Goal: Entertainment & Leisure: Browse casually

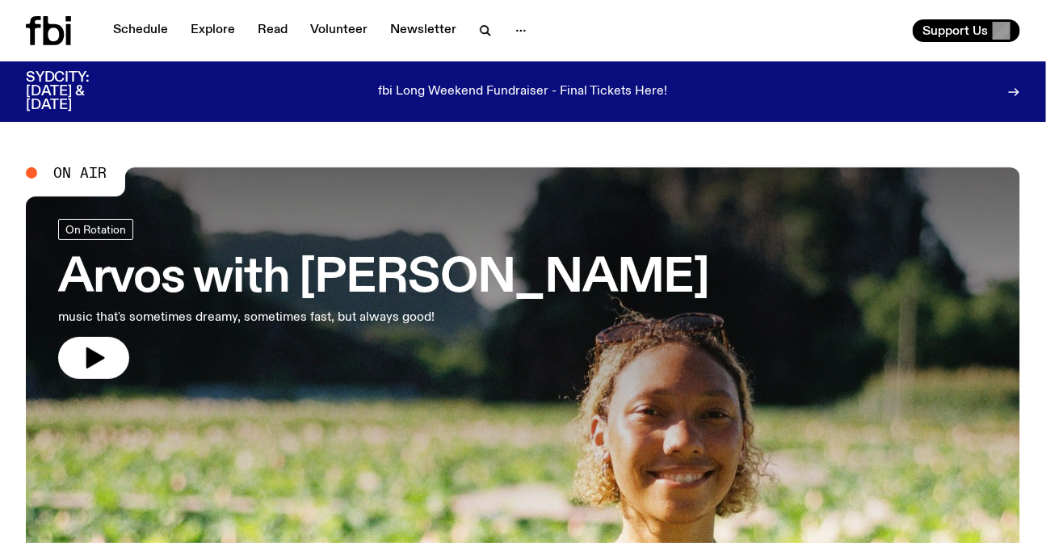
click at [561, 81] on div "fbi Long Weekend Fundraiser - Final Tickets Here!" at bounding box center [523, 91] width 762 height 41
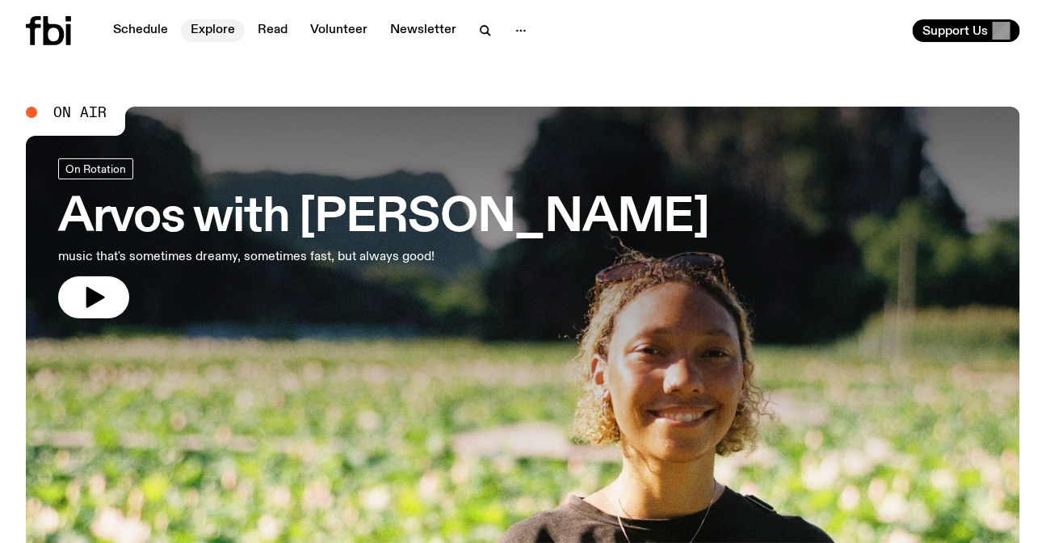
click at [213, 32] on link "Explore" at bounding box center [213, 30] width 64 height 23
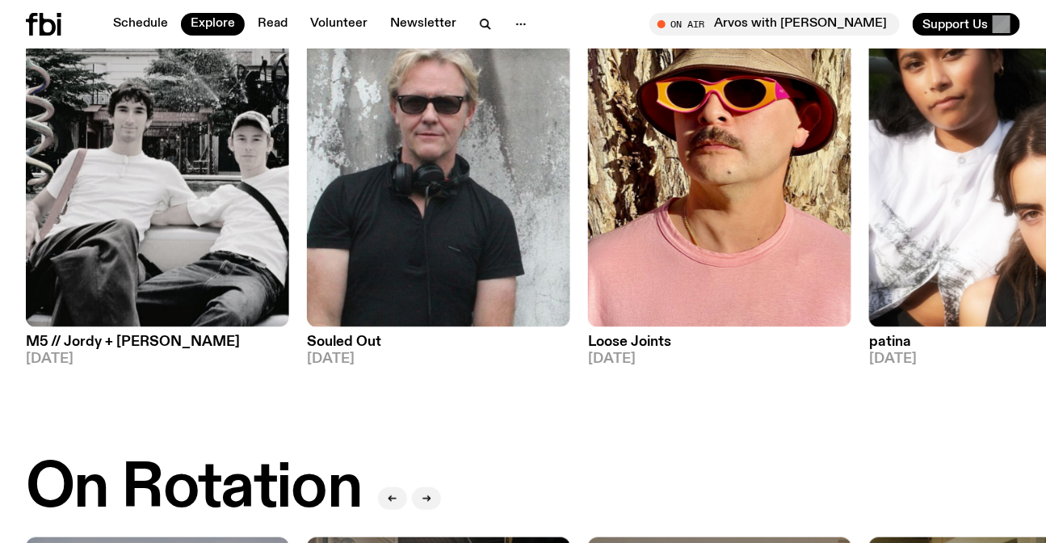
scroll to position [135, 0]
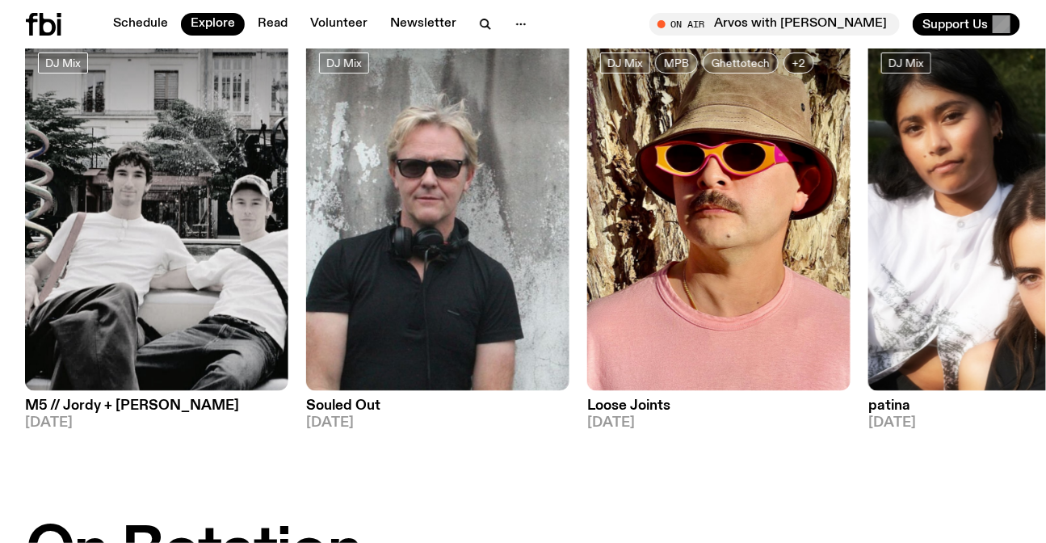
drag, startPoint x: 823, startPoint y: 273, endPoint x: 205, endPoint y: 371, distance: 625.6
click at [587, 371] on img at bounding box center [718, 215] width 263 height 351
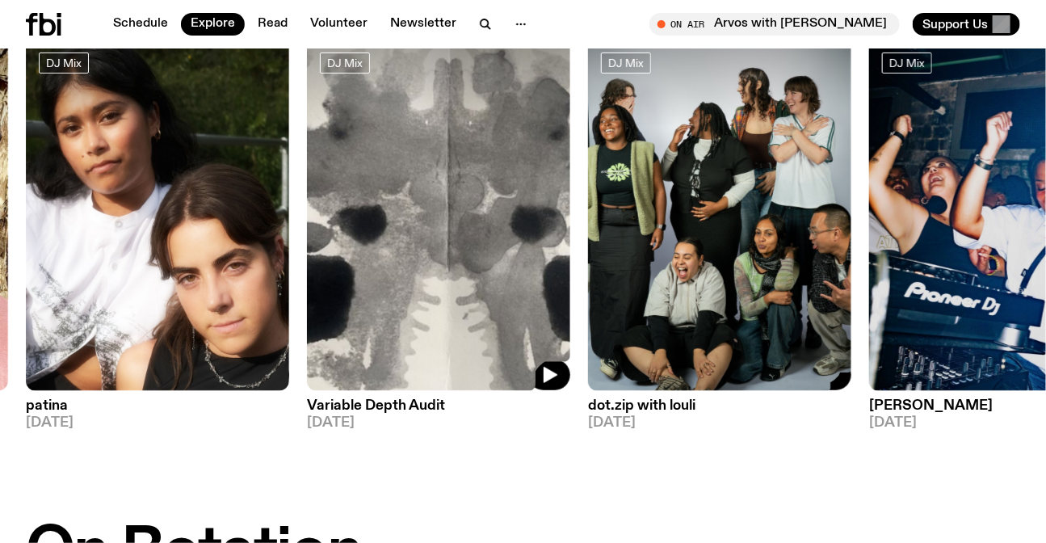
drag, startPoint x: 731, startPoint y: 261, endPoint x: 0, endPoint y: 334, distance: 734.7
click at [26, 334] on div "DJ Mix M5 // Jordy + Elio 05.10.25 DJ Mix Souled Out 05.10.25 DJ Mix MPB Ghetto…" at bounding box center [523, 235] width 994 height 390
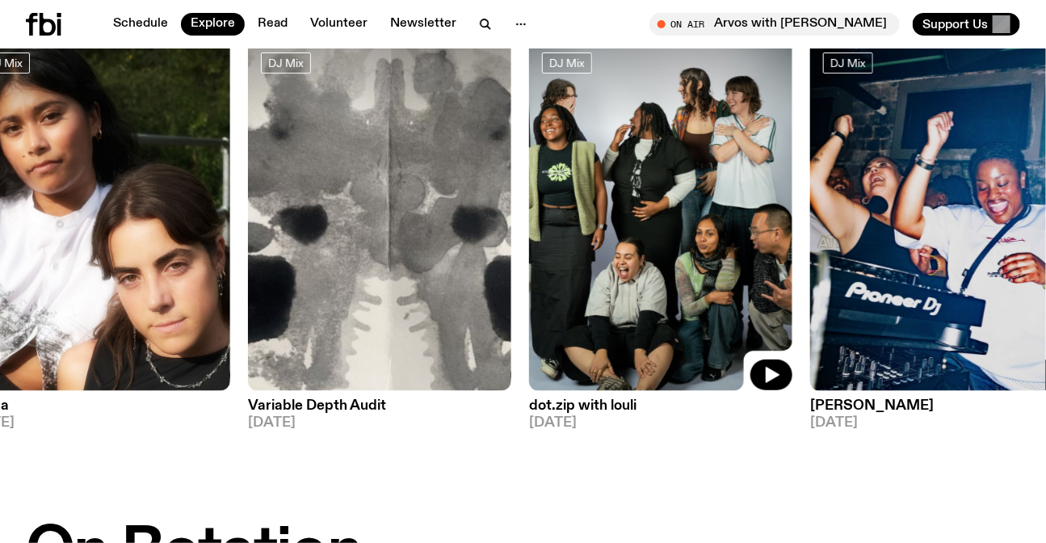
drag, startPoint x: 726, startPoint y: 258, endPoint x: 0, endPoint y: 359, distance: 733.1
click at [529, 359] on img at bounding box center [660, 215] width 263 height 351
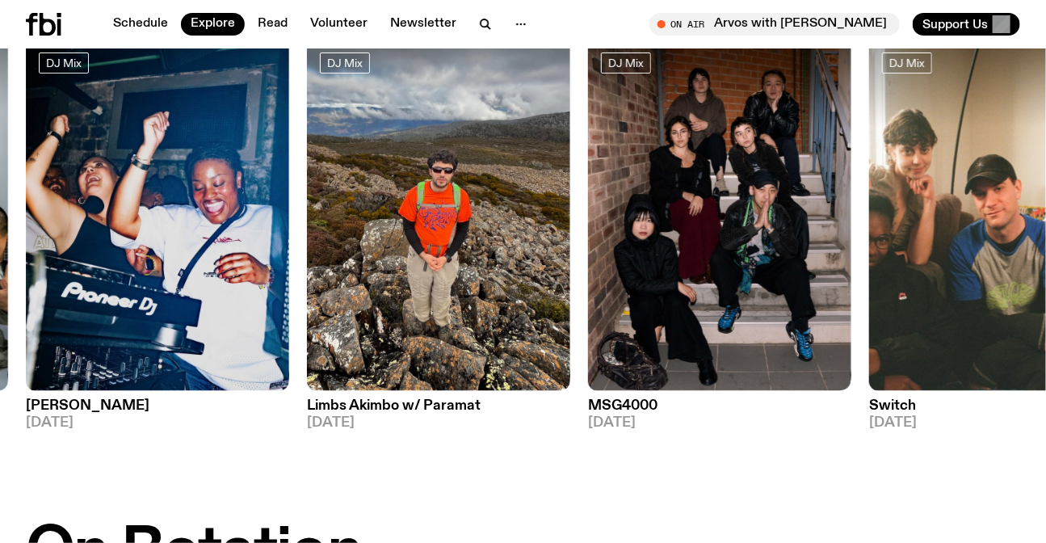
drag, startPoint x: 787, startPoint y: 258, endPoint x: 87, endPoint y: 398, distance: 713.4
click at [125, 393] on div "DJ Mix M5 // Jordy + Elio 05.10.25 DJ Mix Souled Out 05.10.25 DJ Mix MPB Ghetto…" at bounding box center [523, 235] width 994 height 390
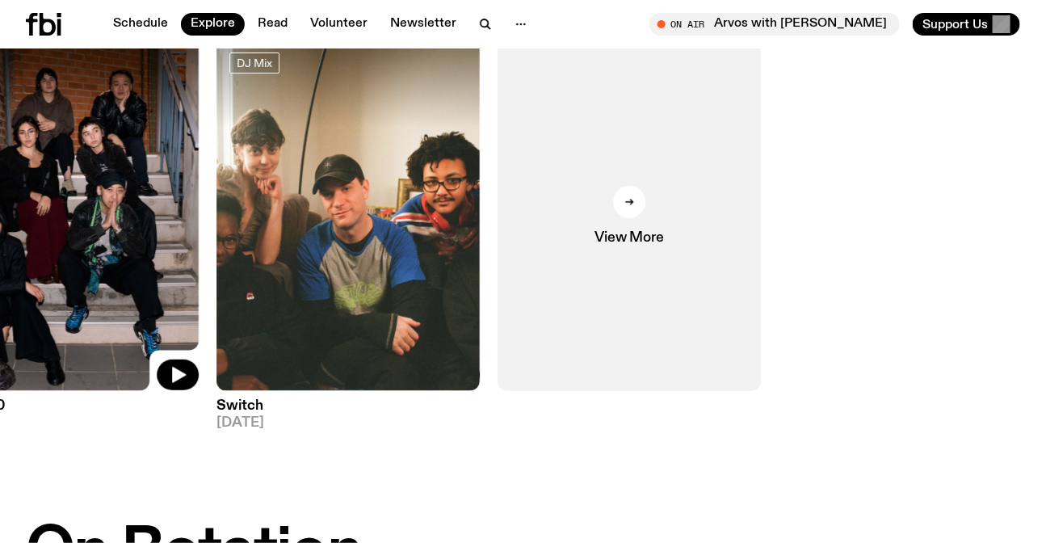
drag, startPoint x: 830, startPoint y: 255, endPoint x: 0, endPoint y: 331, distance: 833.9
click at [0, 320] on img at bounding box center [66, 215] width 263 height 351
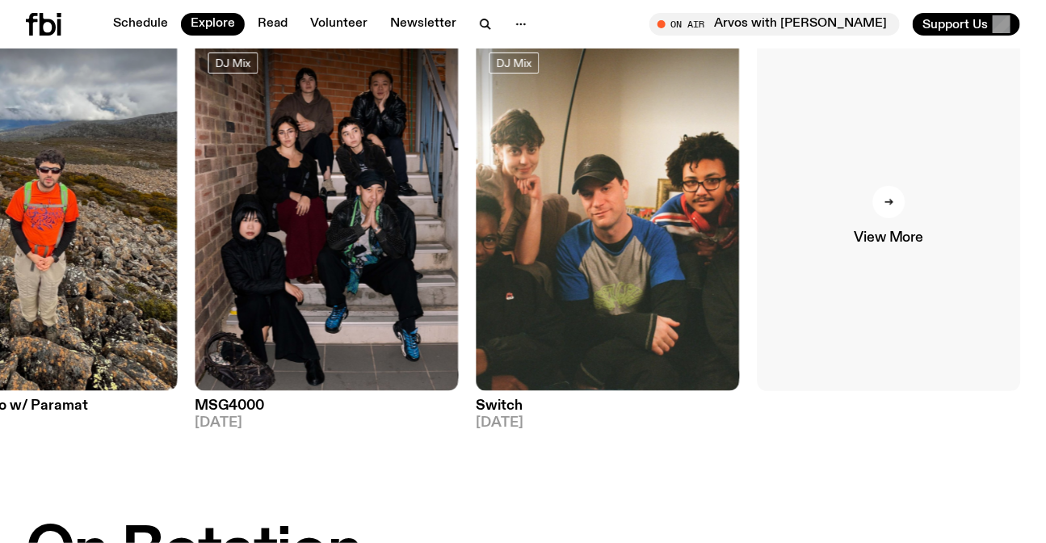
click at [801, 317] on link "View More" at bounding box center [889, 215] width 263 height 351
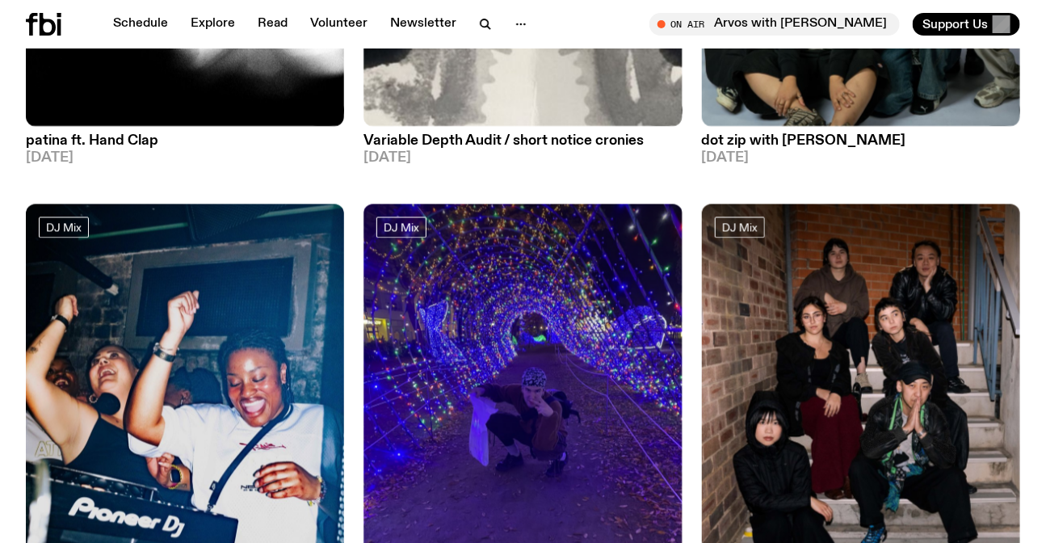
scroll to position [3882, 0]
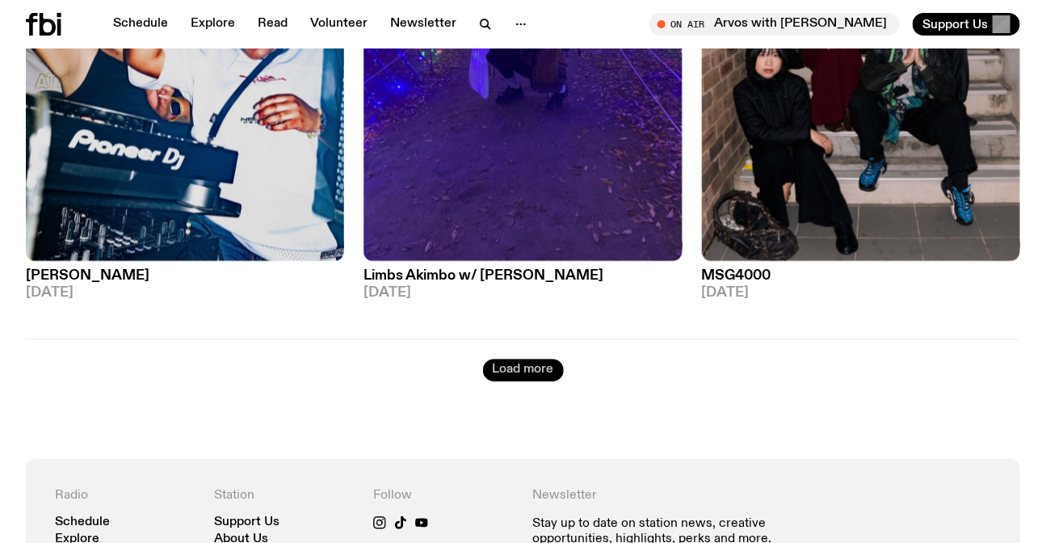
click at [497, 361] on button "Load more" at bounding box center [523, 370] width 81 height 23
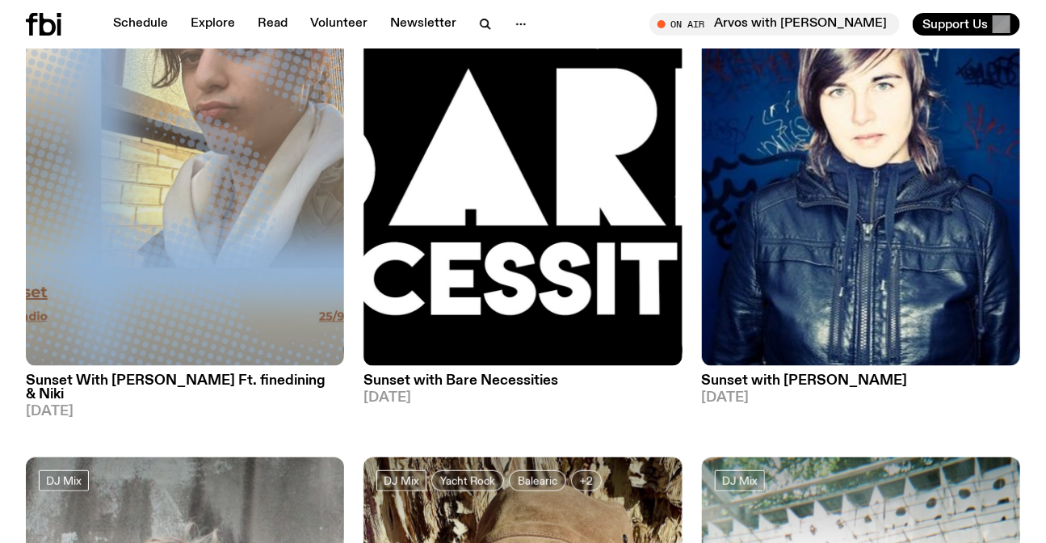
scroll to position [5130, 0]
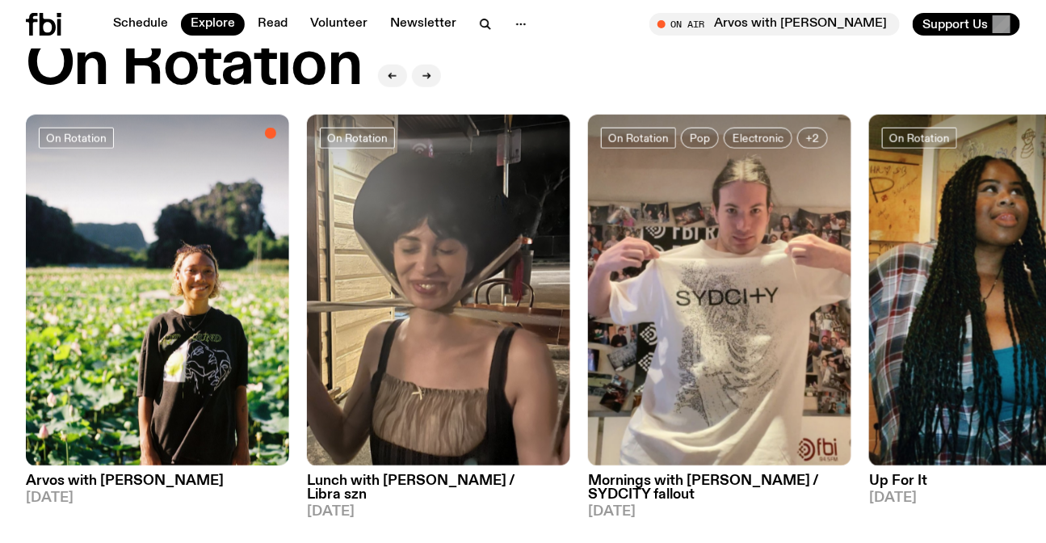
scroll to position [649, 0]
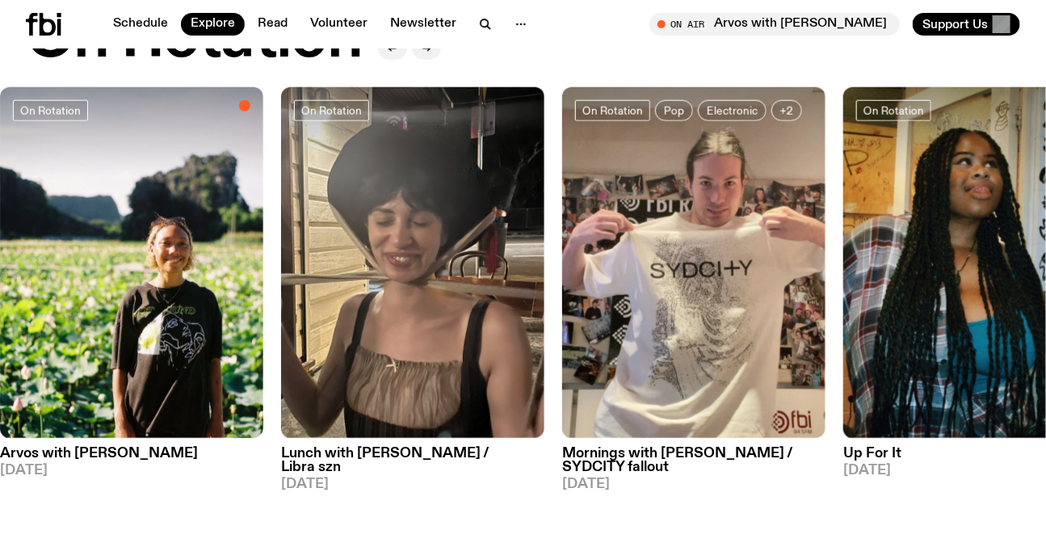
drag, startPoint x: 801, startPoint y: 237, endPoint x: 541, endPoint y: 263, distance: 260.6
click at [562, 263] on img at bounding box center [693, 262] width 263 height 351
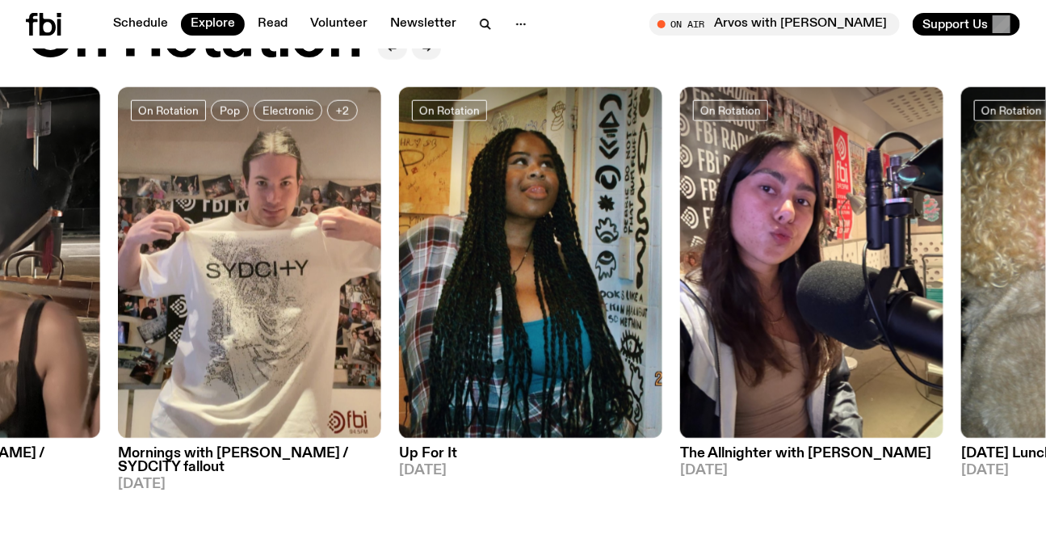
drag, startPoint x: 800, startPoint y: 265, endPoint x: 372, endPoint y: 283, distance: 427.7
click at [399, 284] on img at bounding box center [530, 262] width 263 height 351
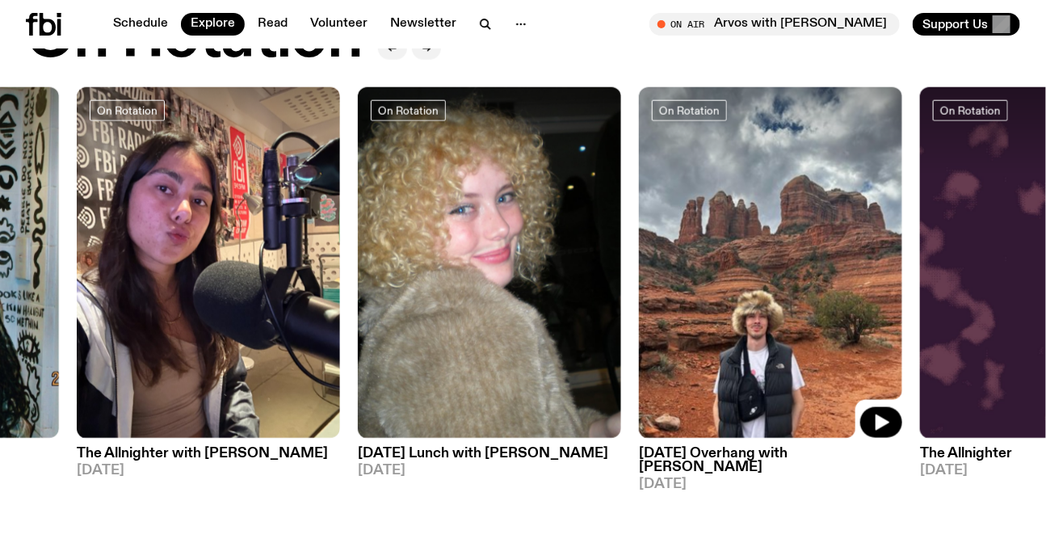
drag, startPoint x: 960, startPoint y: 262, endPoint x: 380, endPoint y: 296, distance: 580.2
click at [639, 296] on img at bounding box center [770, 262] width 263 height 351
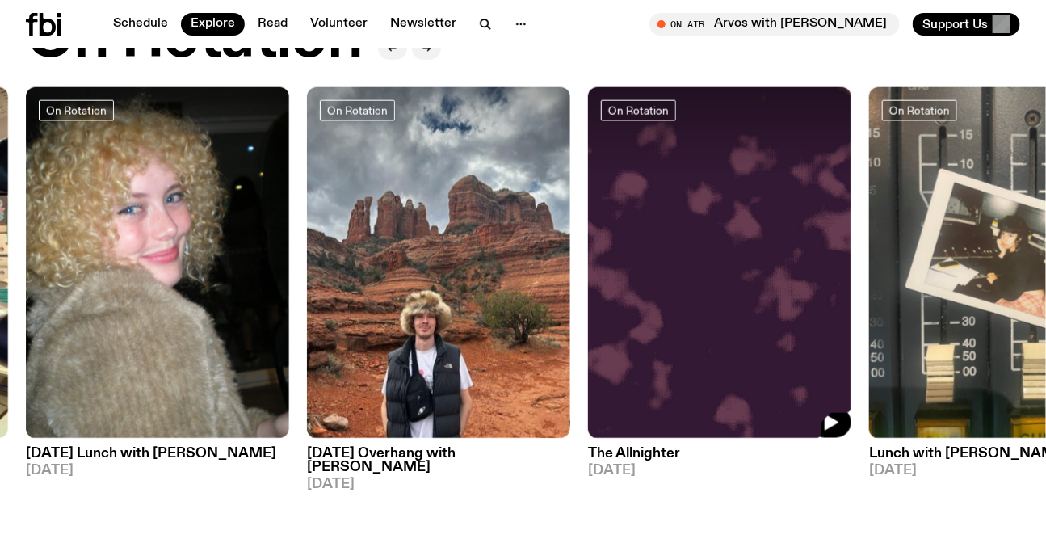
drag, startPoint x: 746, startPoint y: 308, endPoint x: 224, endPoint y: 311, distance: 521.8
click at [277, 311] on div "On Rotation Arvos with Bri Kennedy 06.10.25 On Rotation Lunch with Batoul Hodro…" at bounding box center [523, 289] width 994 height 404
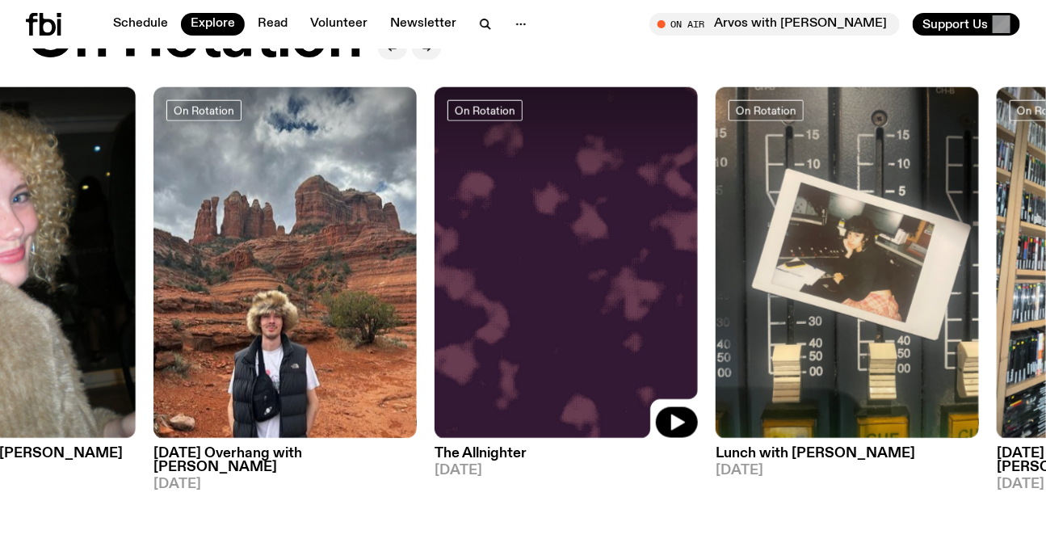
drag, startPoint x: 748, startPoint y: 299, endPoint x: 267, endPoint y: 300, distance: 480.6
click at [435, 300] on img at bounding box center [566, 262] width 263 height 351
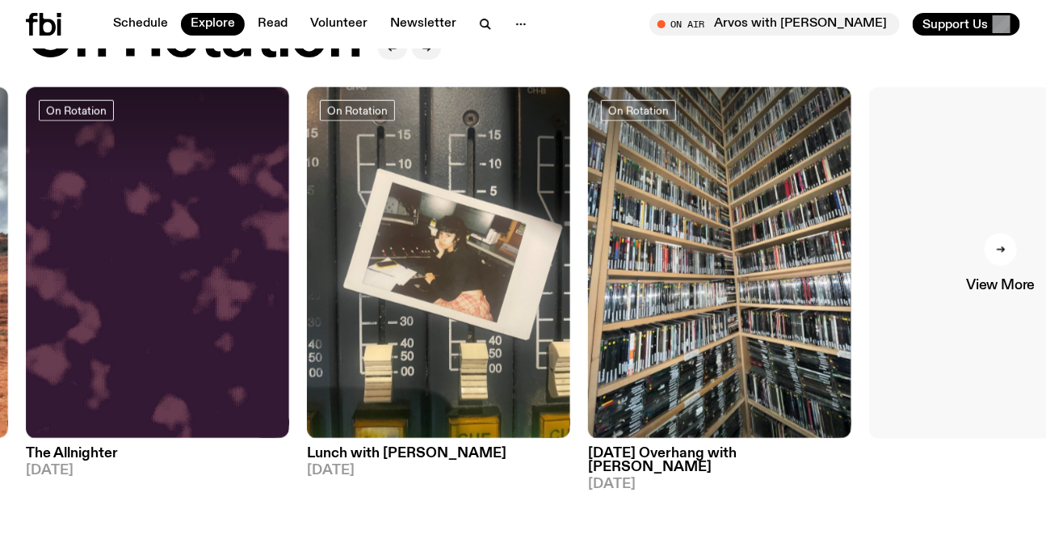
click at [960, 297] on link "View More" at bounding box center [1000, 262] width 263 height 351
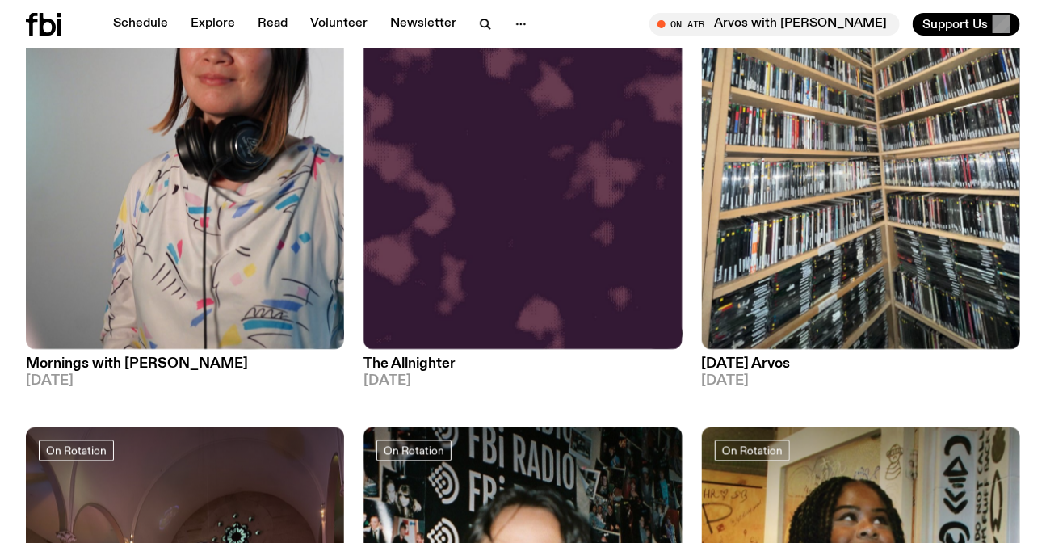
scroll to position [3805, 0]
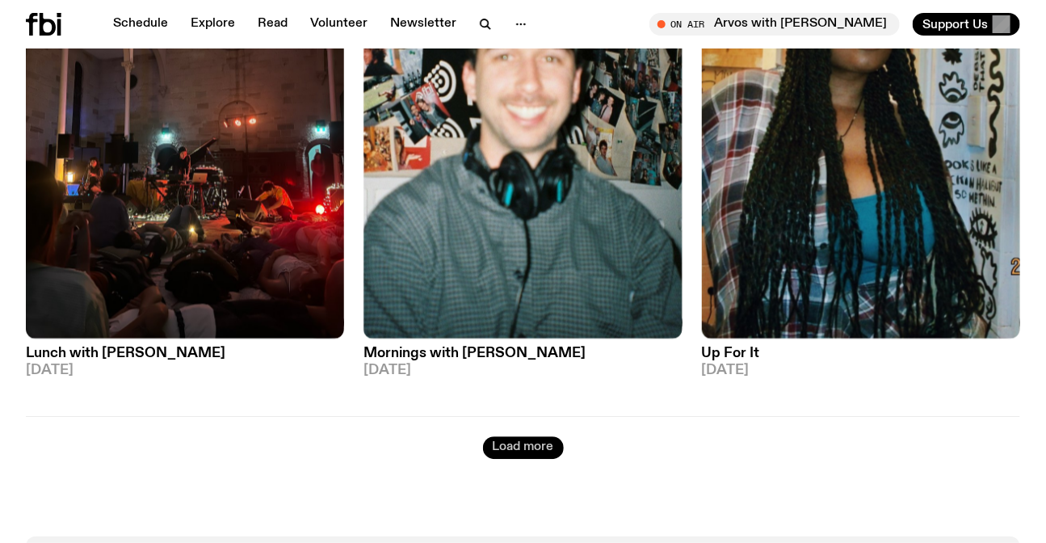
click at [517, 452] on button "Load more" at bounding box center [523, 447] width 81 height 23
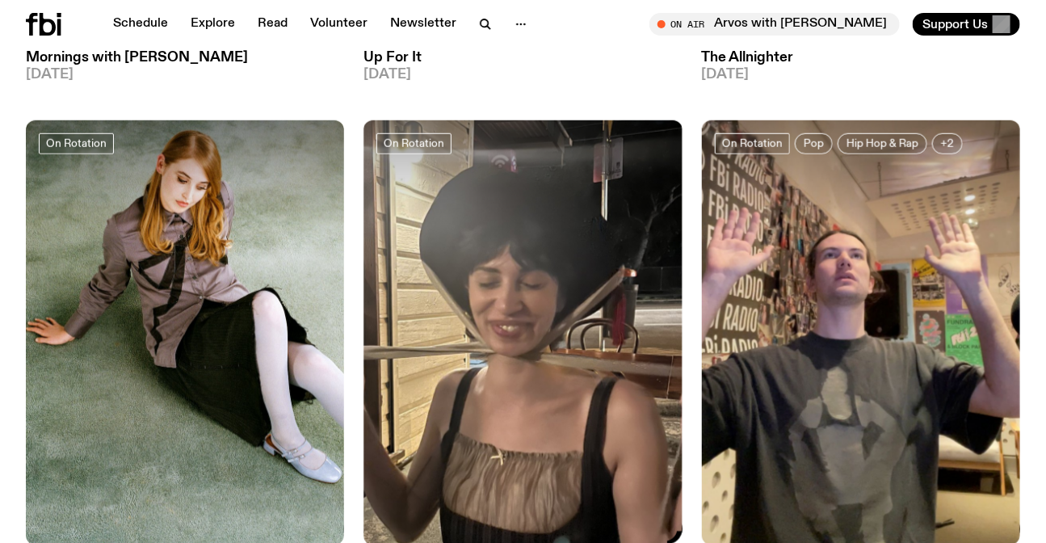
scroll to position [5200, 0]
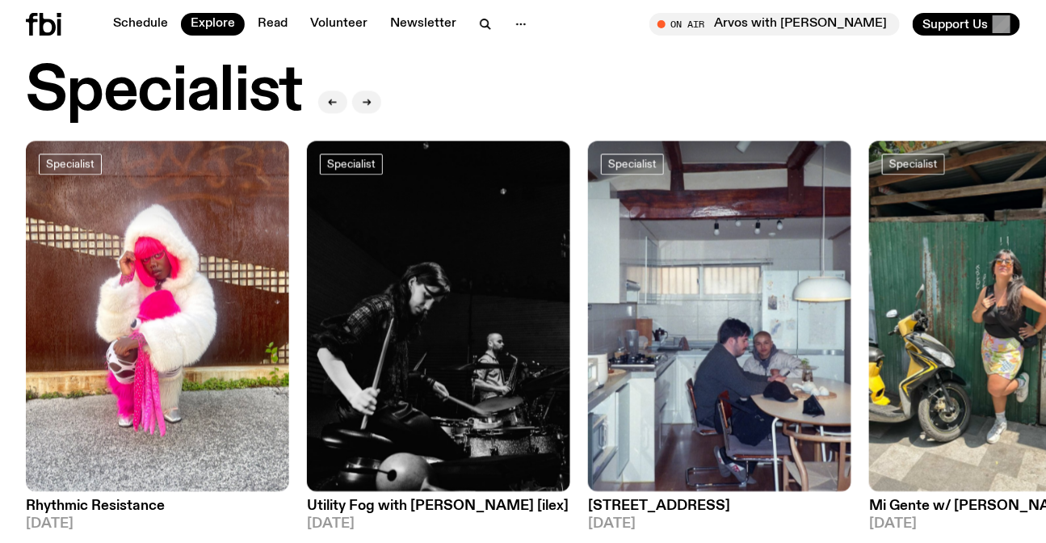
scroll to position [1309, 0]
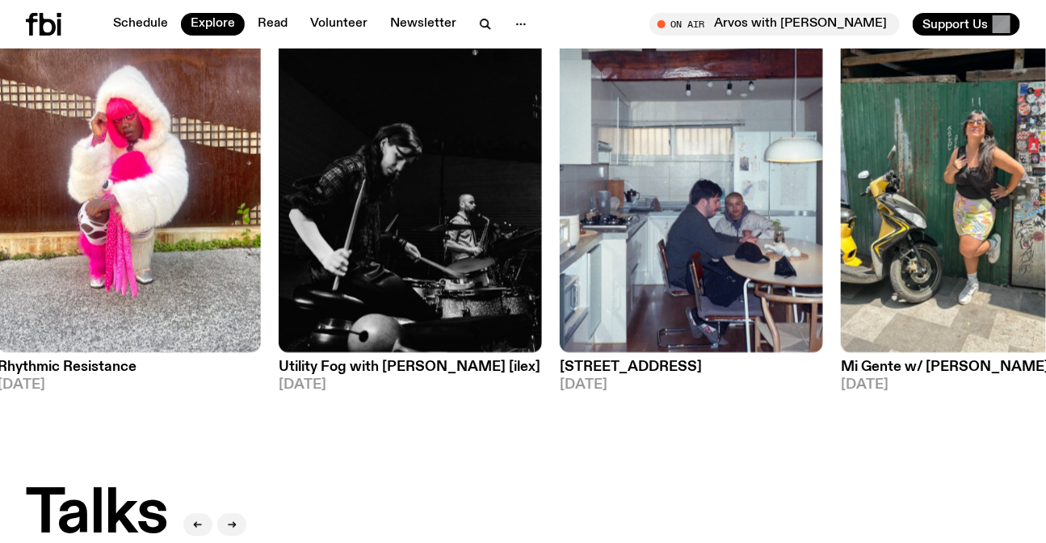
drag, startPoint x: 829, startPoint y: 200, endPoint x: 777, endPoint y: 203, distance: 51.8
click at [777, 203] on img at bounding box center [691, 177] width 263 height 351
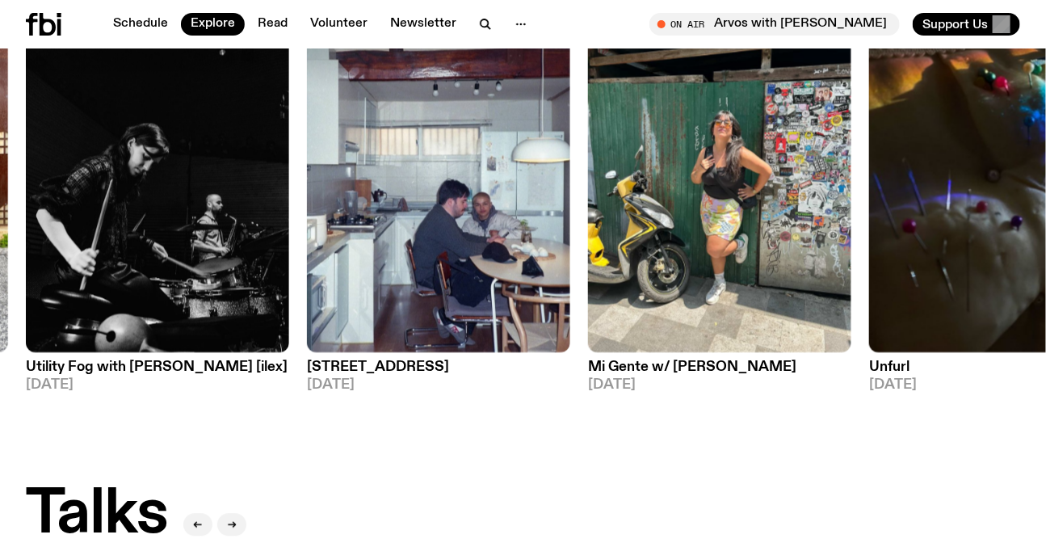
drag, startPoint x: 934, startPoint y: 180, endPoint x: 578, endPoint y: 194, distance: 356.5
click at [578, 194] on div "Specialist Rhythmic Resistance 06.10.25 Specialist Utility Fog with Holly Conne…" at bounding box center [523, 197] width 994 height 390
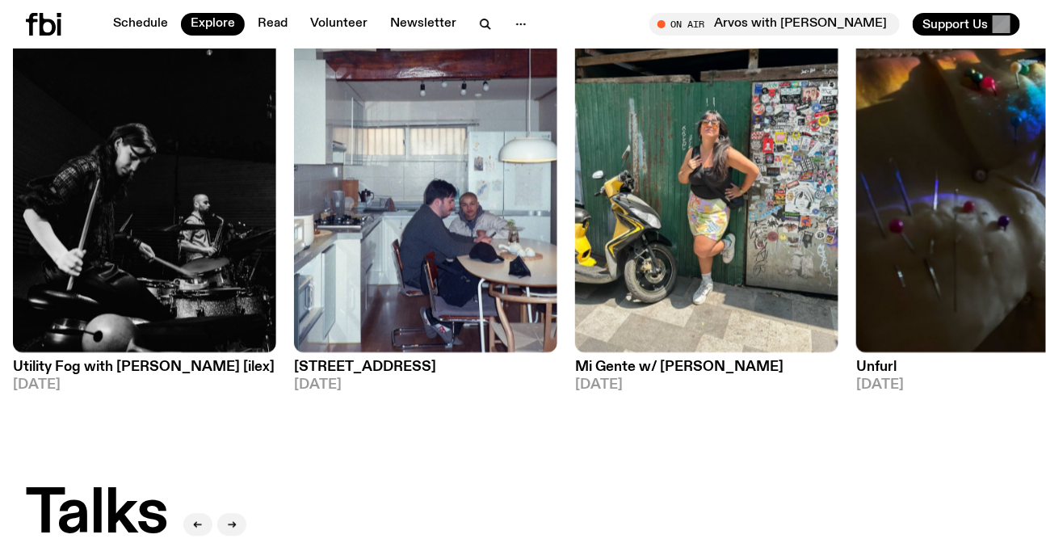
drag, startPoint x: 742, startPoint y: 183, endPoint x: 113, endPoint y: 202, distance: 628.7
click at [575, 201] on img at bounding box center [706, 177] width 263 height 351
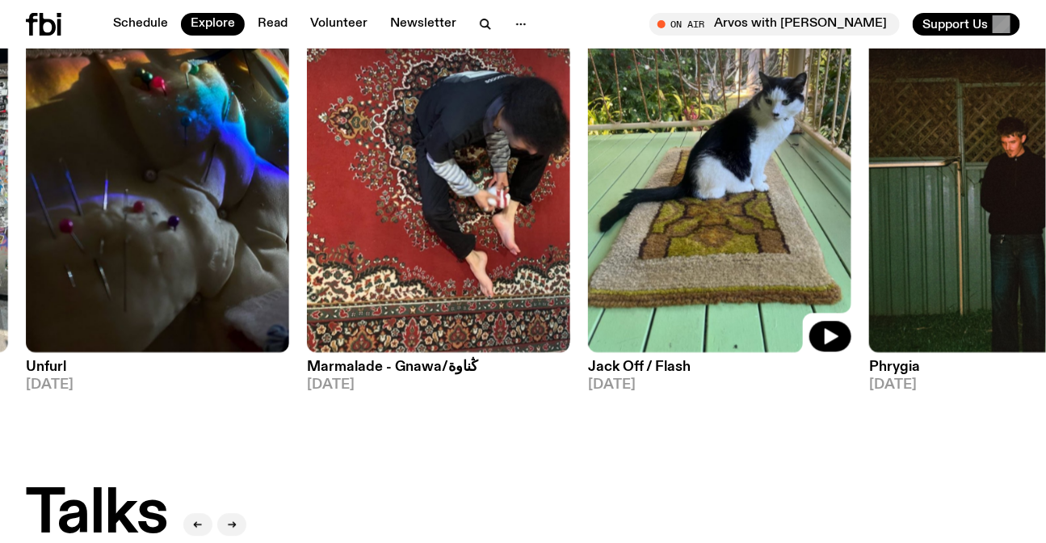
drag, startPoint x: 731, startPoint y: 184, endPoint x: 421, endPoint y: 207, distance: 311.0
click at [431, 207] on div "Specialist Rhythmic Resistance 06.10.25 Specialist Utility Fog with Holly Conne…" at bounding box center [523, 197] width 994 height 390
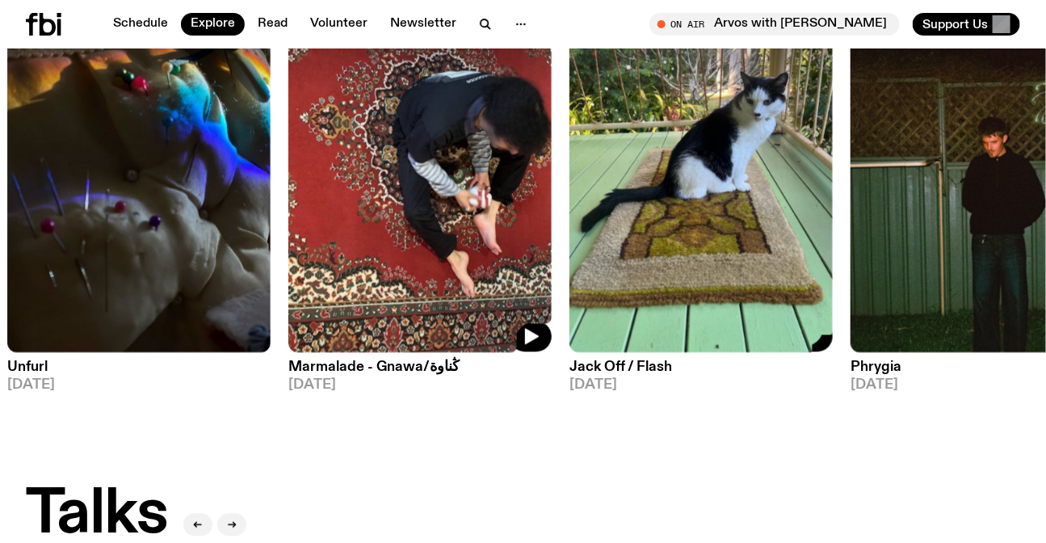
drag, startPoint x: 595, startPoint y: 206, endPoint x: 0, endPoint y: 200, distance: 594.6
click at [26, 200] on div "Specialist Rhythmic Resistance 06.10.25 Specialist Utility Fog with Holly Conne…" at bounding box center [523, 197] width 994 height 390
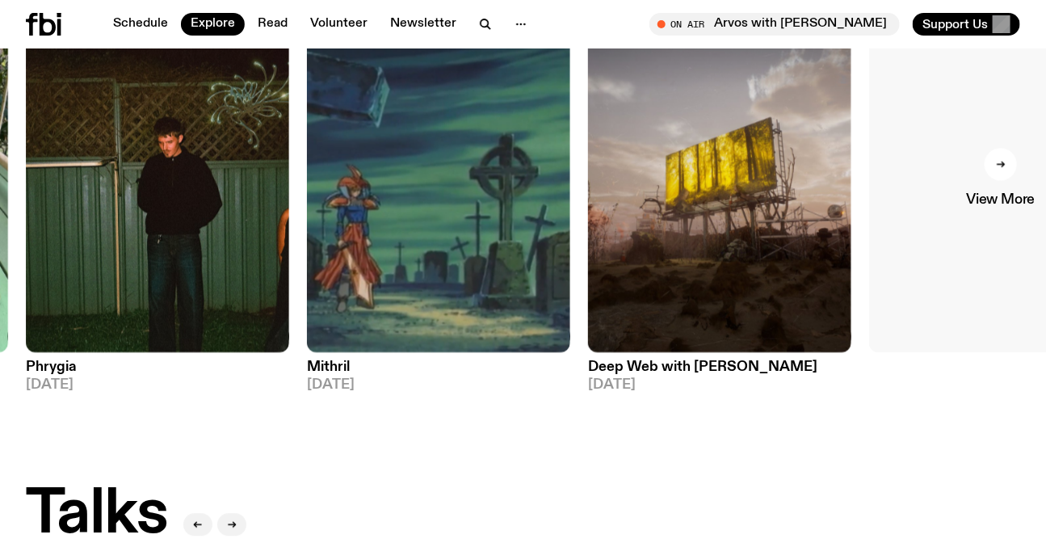
click at [952, 221] on link "View More" at bounding box center [1000, 177] width 263 height 351
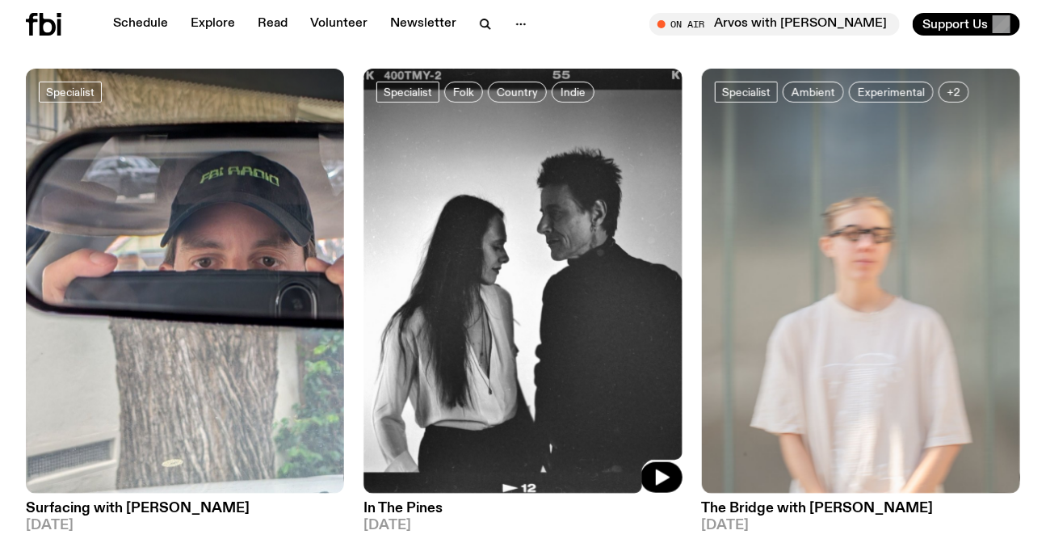
scroll to position [2337, 0]
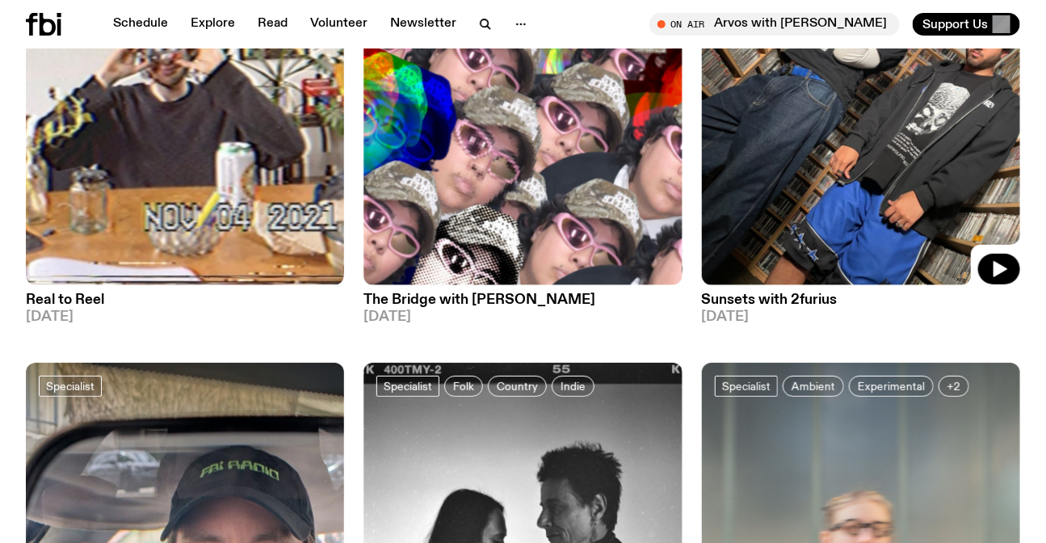
click at [995, 246] on icon at bounding box center [861, 72] width 318 height 425
click at [983, 271] on button "button" at bounding box center [999, 269] width 42 height 31
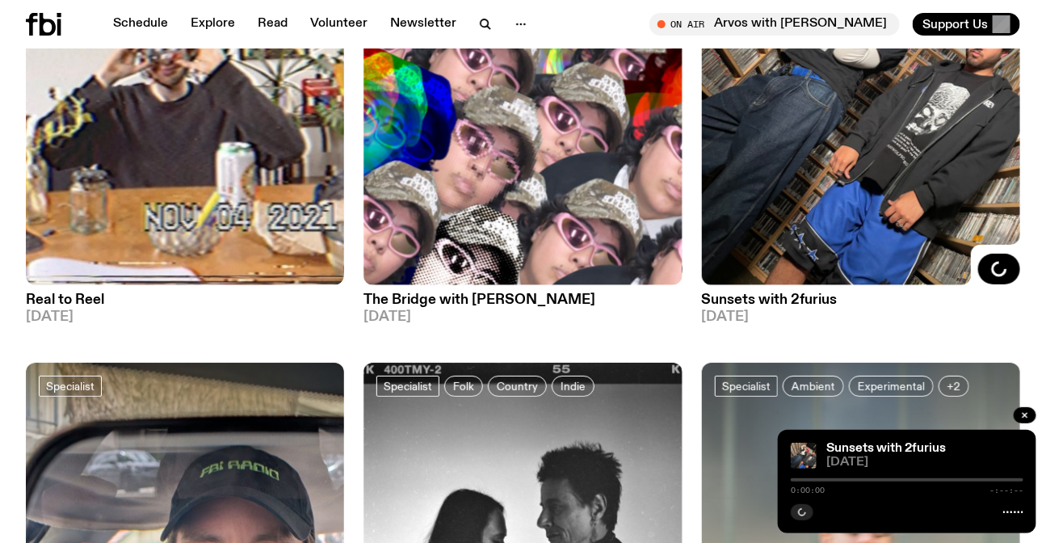
click at [808, 317] on span "[DATE]" at bounding box center [861, 317] width 318 height 14
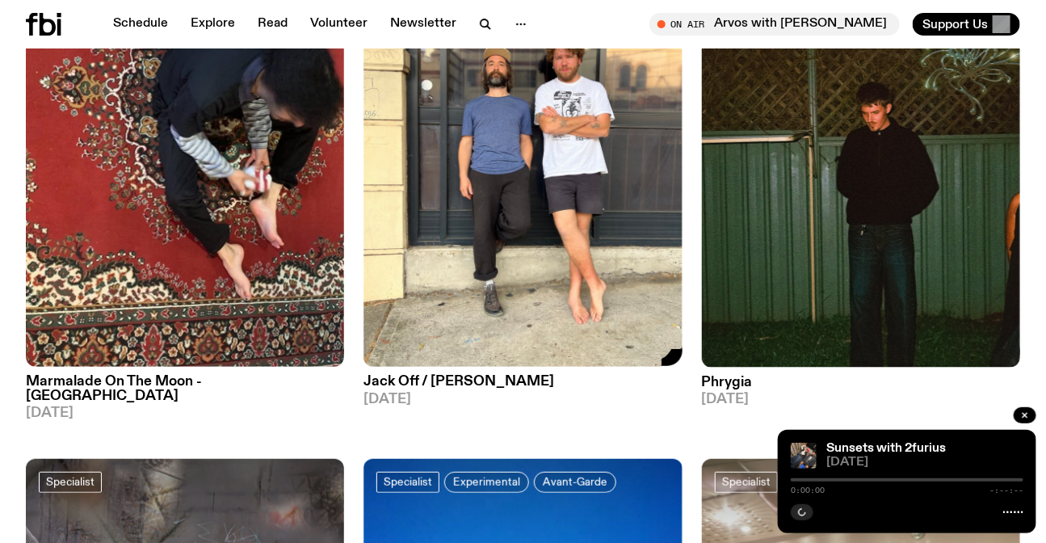
scroll to position [5115, 0]
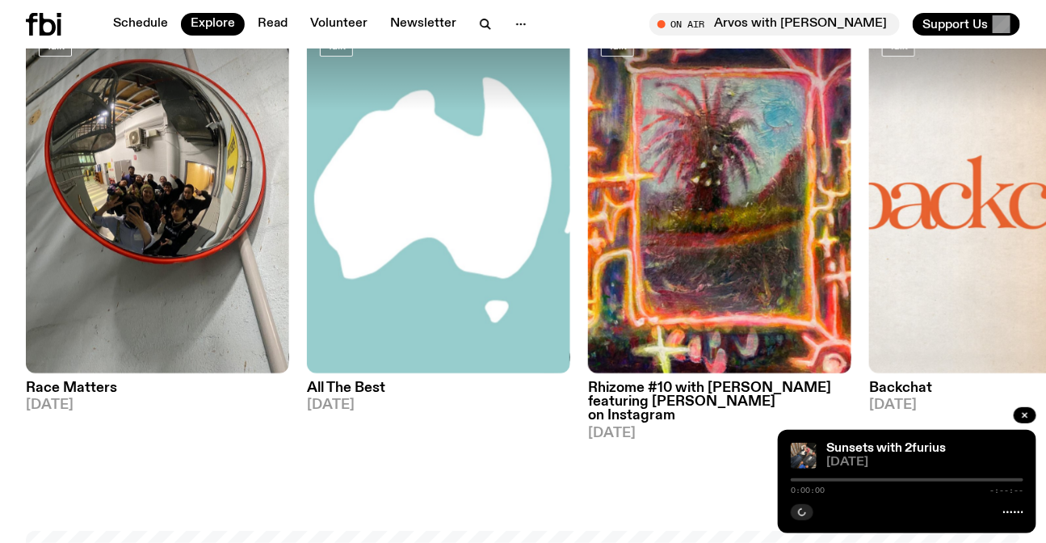
scroll to position [1824, 0]
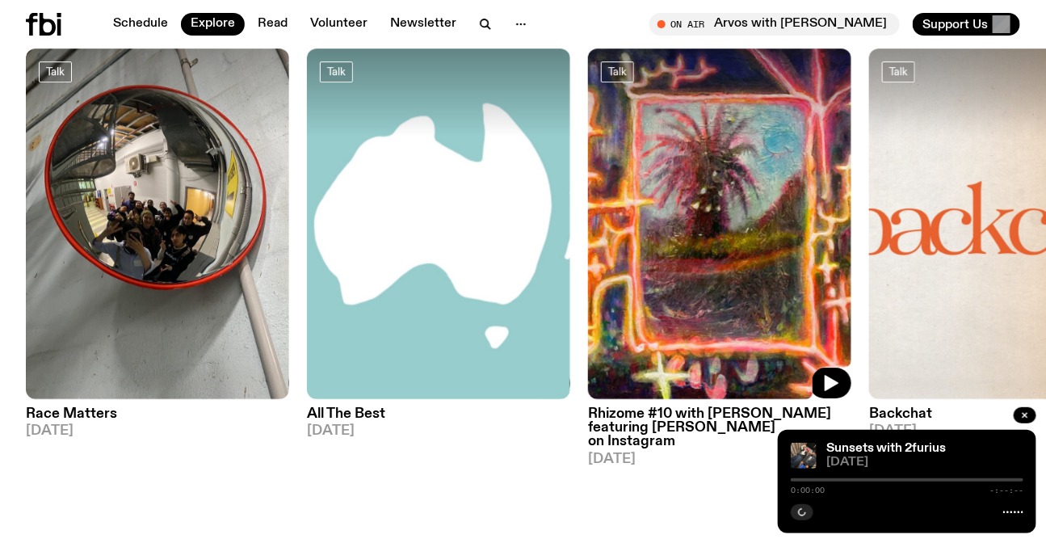
drag, startPoint x: 885, startPoint y: 162, endPoint x: 568, endPoint y: 180, distance: 317.1
click at [565, 181] on div "Talk Race Matters 05.10.25 Talk All The Best 05.10.25 Talk Rhizome #10 with Luc…" at bounding box center [523, 257] width 994 height 418
drag, startPoint x: 846, startPoint y: 200, endPoint x: 374, endPoint y: 195, distance: 471.8
click at [378, 204] on div "Talk Race Matters 05.10.25 Talk All The Best 05.10.25 Talk Rhizome #10 with Luc…" at bounding box center [523, 257] width 994 height 418
drag, startPoint x: 688, startPoint y: 195, endPoint x: 492, endPoint y: 182, distance: 196.7
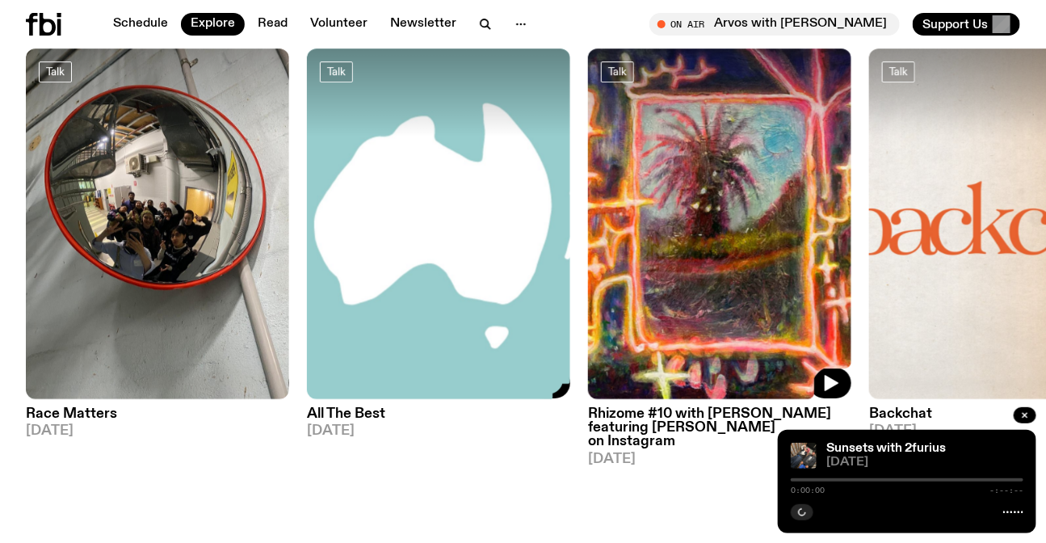
click at [588, 182] on img at bounding box center [719, 223] width 263 height 351
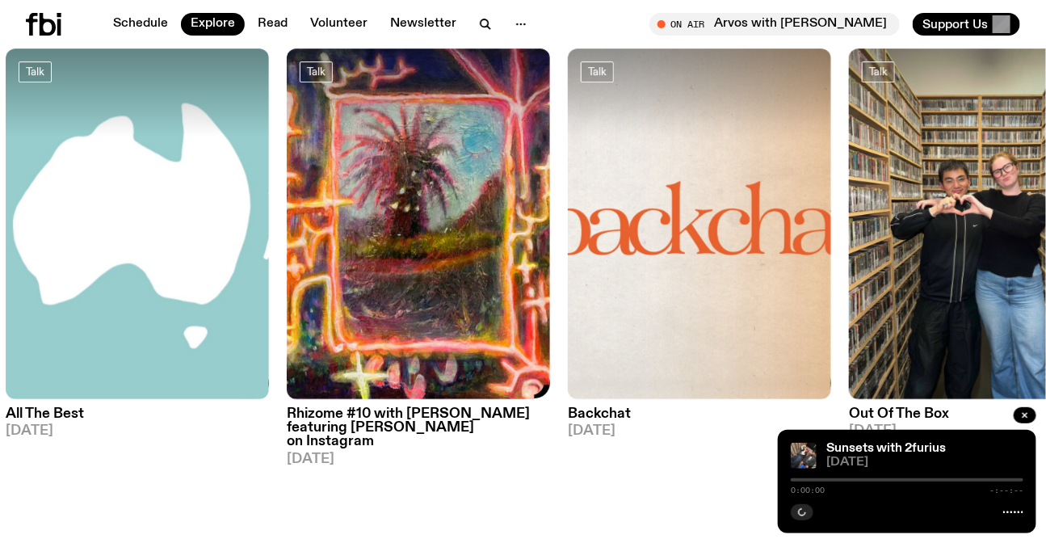
drag, startPoint x: 894, startPoint y: 192, endPoint x: 358, endPoint y: 217, distance: 536.9
click at [849, 226] on img at bounding box center [980, 223] width 263 height 351
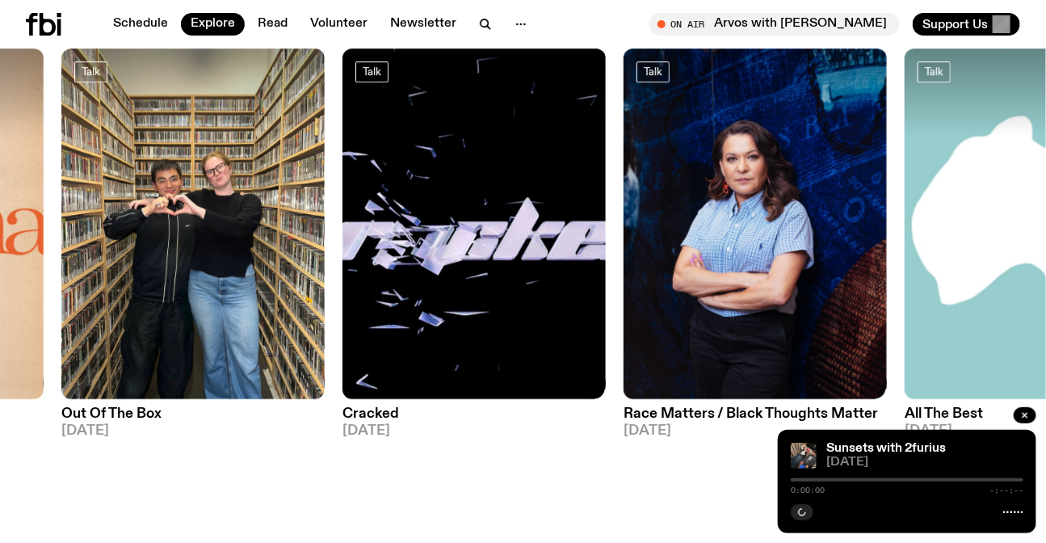
drag, startPoint x: 742, startPoint y: 237, endPoint x: 431, endPoint y: 233, distance: 311.8
click at [467, 234] on div "Talk Race Matters 05.10.25 Talk All The Best 05.10.25 Talk Rhizome #10 with Luc…" at bounding box center [523, 257] width 994 height 418
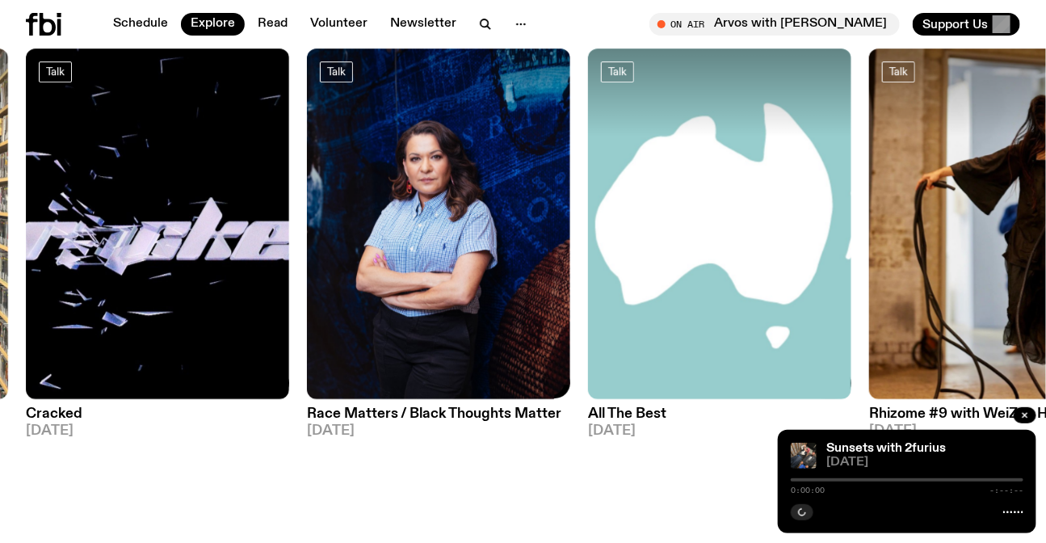
drag, startPoint x: 826, startPoint y: 193, endPoint x: 326, endPoint y: 225, distance: 501.1
click at [588, 229] on img at bounding box center [719, 223] width 263 height 351
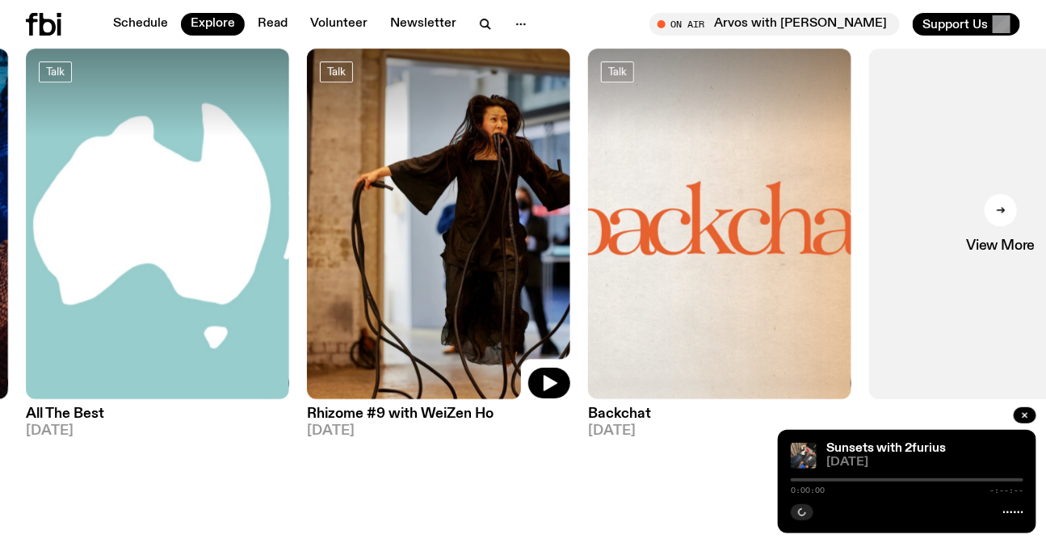
click at [412, 154] on img at bounding box center [438, 223] width 263 height 351
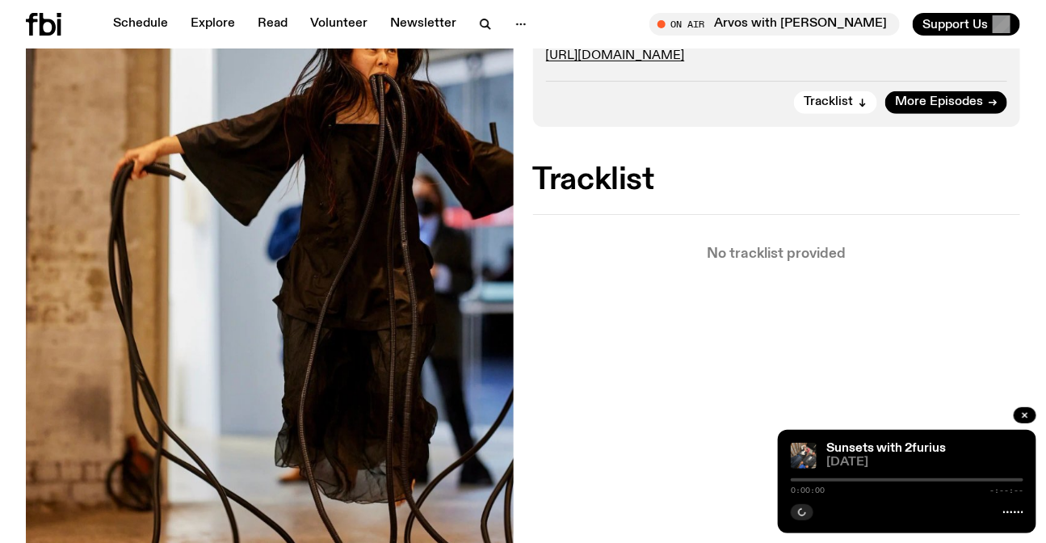
scroll to position [282, 0]
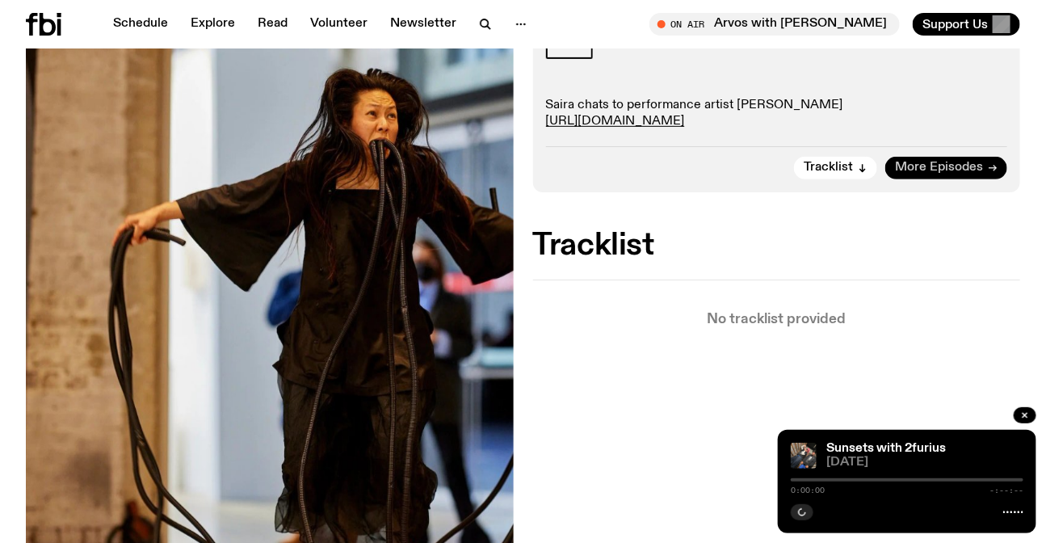
click at [937, 166] on span "More Episodes" at bounding box center [939, 168] width 88 height 12
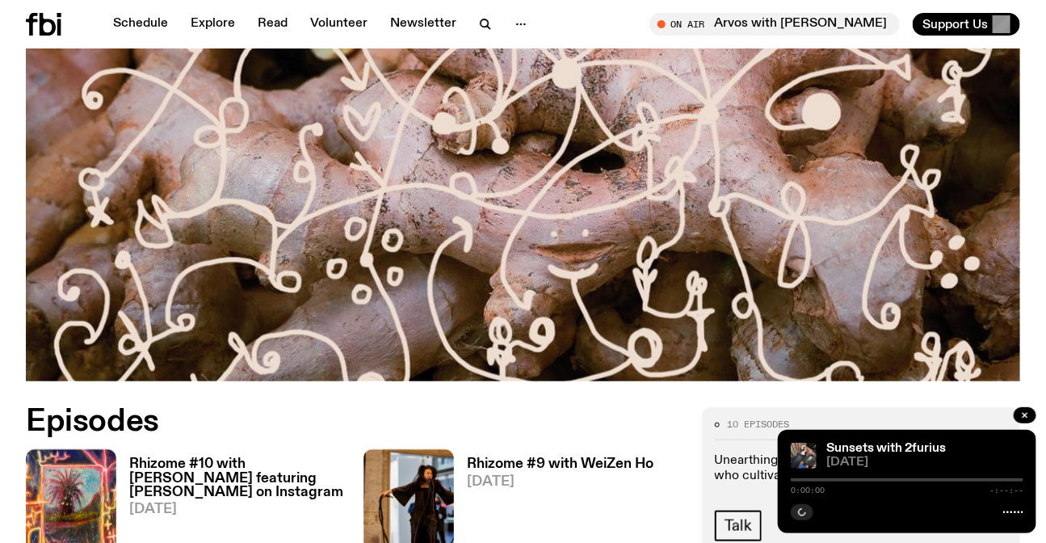
scroll to position [795, 0]
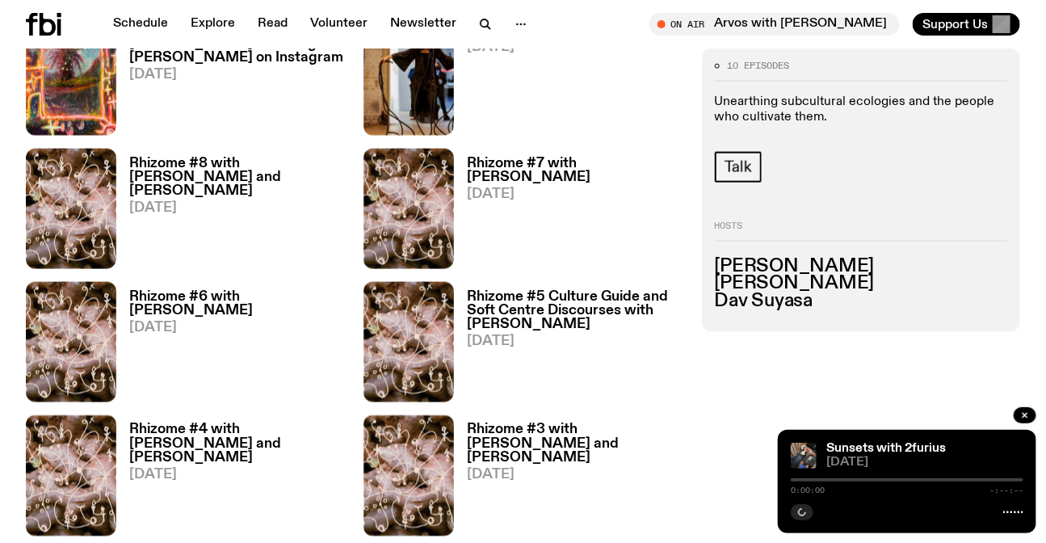
click at [33, 33] on icon at bounding box center [44, 24] width 36 height 23
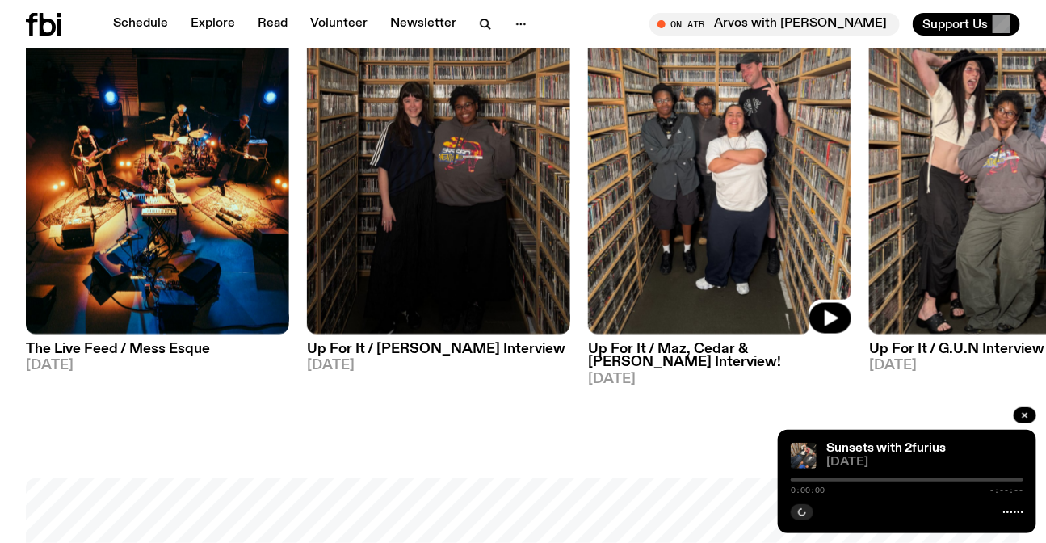
scroll to position [721, 0]
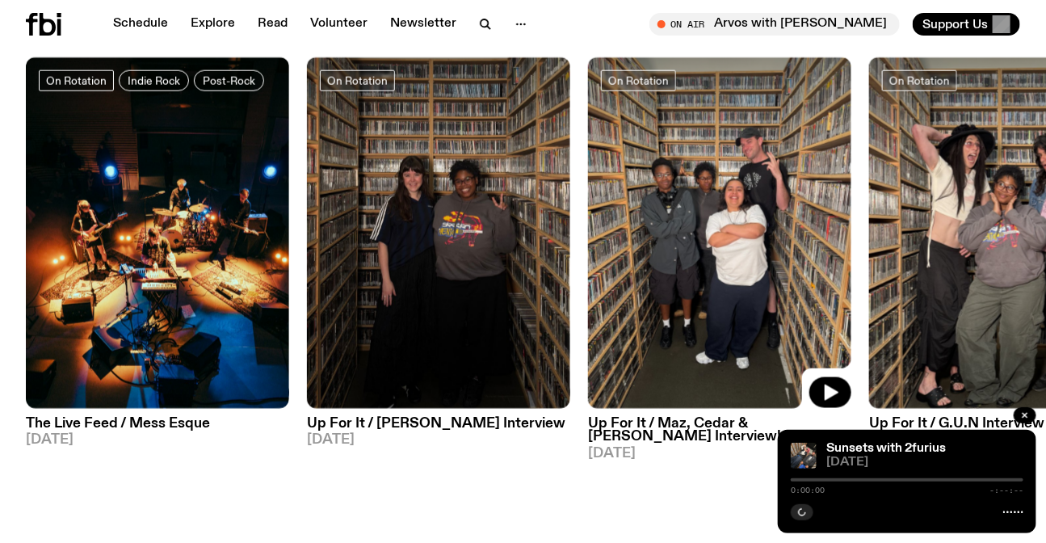
drag, startPoint x: 820, startPoint y: 175, endPoint x: 379, endPoint y: 216, distance: 442.9
click at [385, 216] on div "On Rotation Indie Rock Post-Rock The Live Feed / Mess Esque 10.09.25 On Rotatio…" at bounding box center [523, 266] width 994 height 418
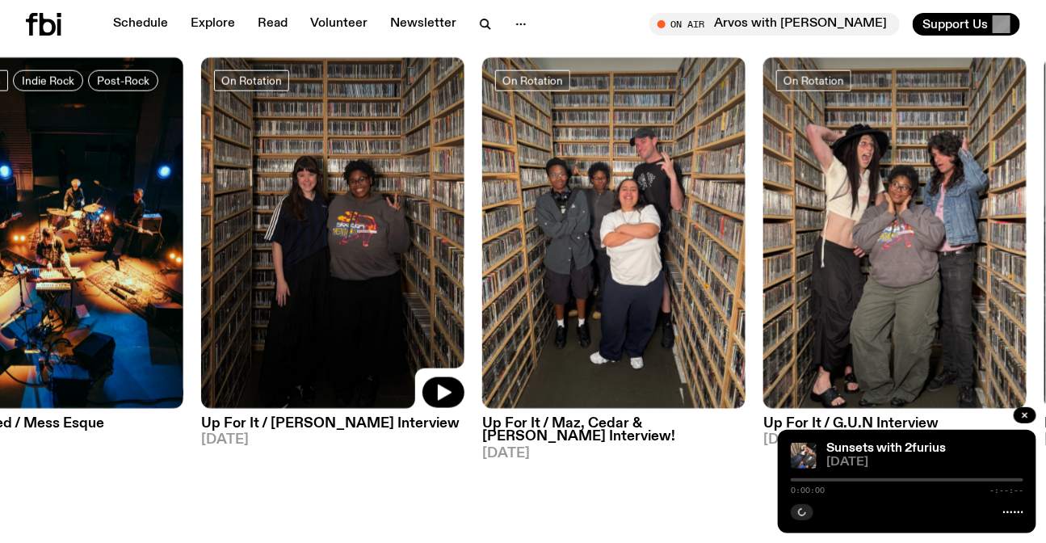
drag, startPoint x: 566, startPoint y: 210, endPoint x: 227, endPoint y: 207, distance: 339.3
click at [227, 207] on img at bounding box center [332, 232] width 263 height 351
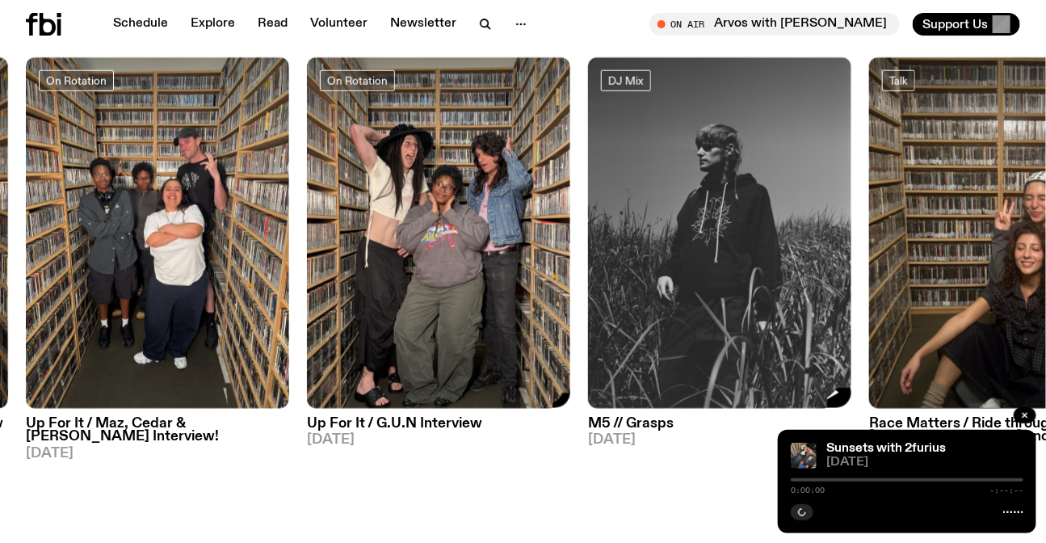
drag, startPoint x: 532, startPoint y: 225, endPoint x: 264, endPoint y: 216, distance: 268.3
click at [265, 226] on div "On Rotation Indie Rock Post-Rock The Live Feed / Mess Esque 10.09.25 On Rotatio…" at bounding box center [523, 266] width 994 height 418
drag, startPoint x: 506, startPoint y: 221, endPoint x: 34, endPoint y: 203, distance: 472.1
click at [307, 210] on img at bounding box center [438, 232] width 263 height 351
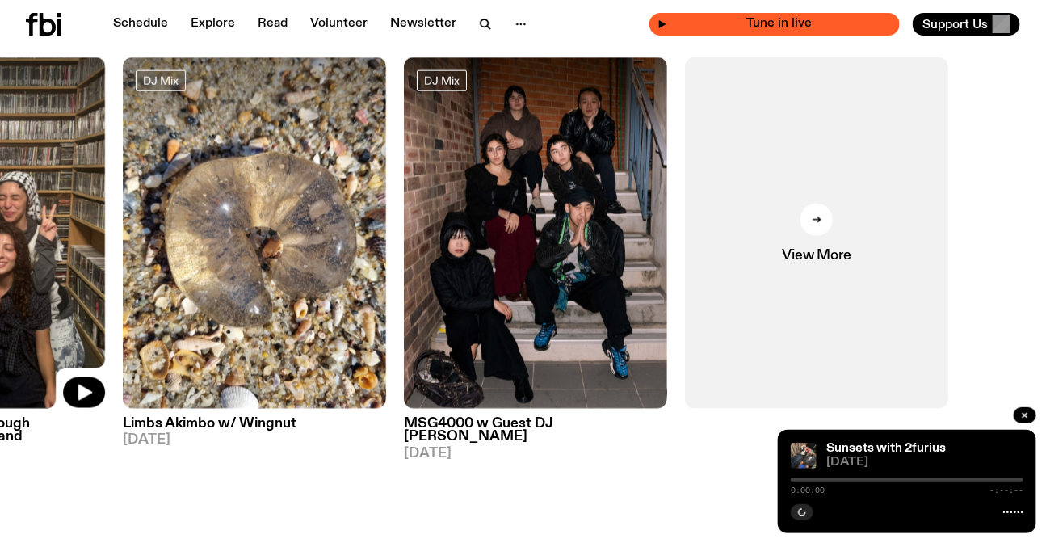
drag, startPoint x: 517, startPoint y: 203, endPoint x: 738, endPoint y: 18, distance: 288.5
click at [544, 85] on div "On Rotation Indie Rock Post-Rock The Live Feed / Mess Esque 10.09.25 On Rotatio…" at bounding box center [523, 266] width 994 height 418
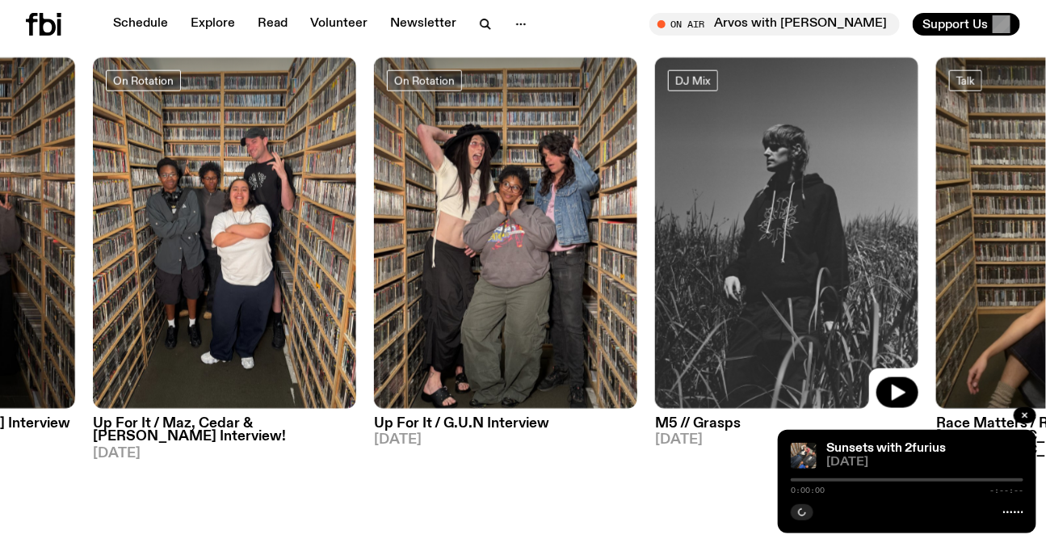
drag, startPoint x: 602, startPoint y: 222, endPoint x: 931, endPoint y: 108, distance: 347.9
click at [822, 160] on img at bounding box center [786, 232] width 263 height 351
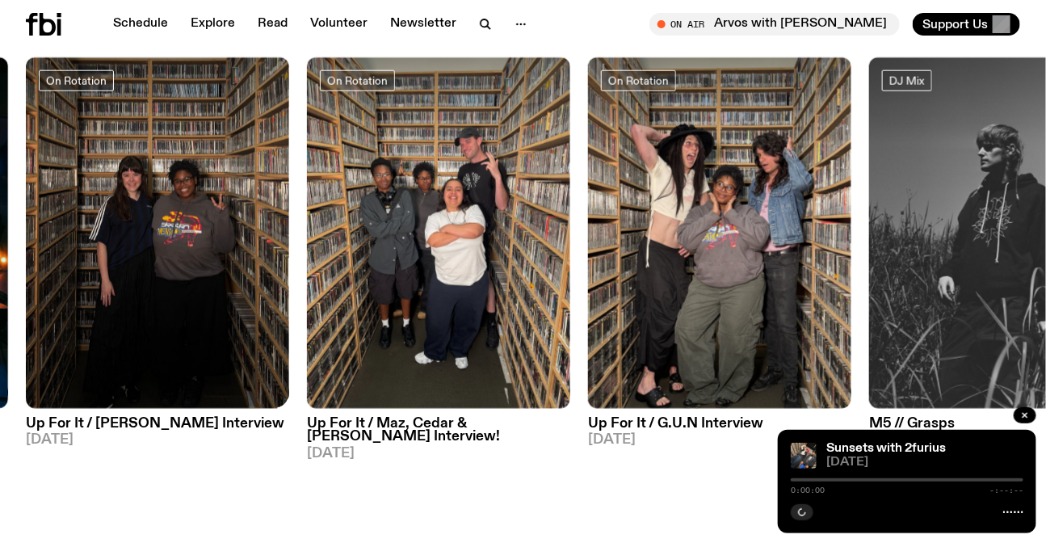
drag, startPoint x: 480, startPoint y: 212, endPoint x: 932, endPoint y: 204, distance: 452.4
click at [801, 207] on div "On Rotation Indie Rock Post-Rock The Live Feed / Mess Esque 10.09.25 On Rotatio…" at bounding box center [523, 266] width 994 height 418
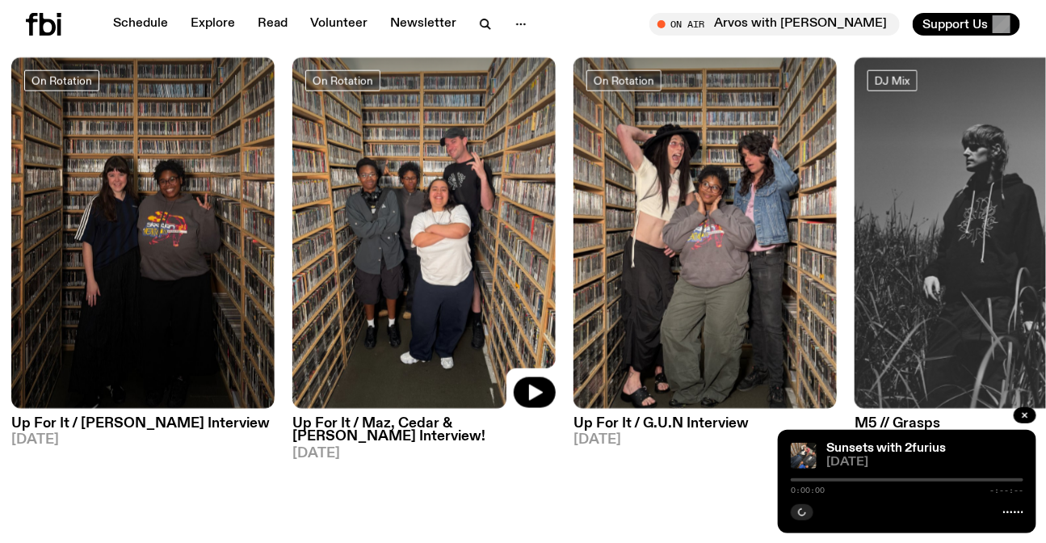
drag, startPoint x: 721, startPoint y: 205, endPoint x: 452, endPoint y: 162, distance: 271.6
click at [381, 205] on img at bounding box center [423, 232] width 263 height 351
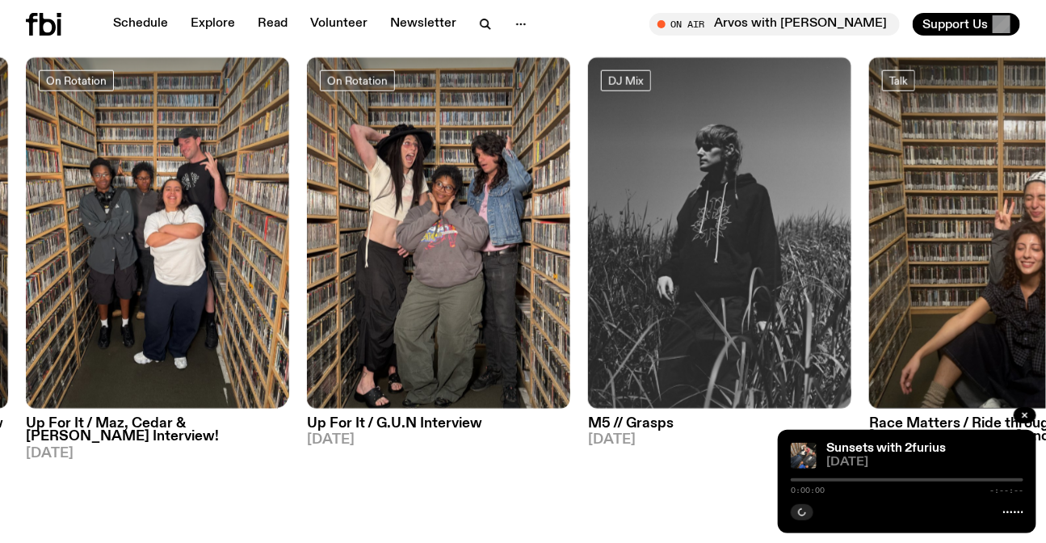
drag, startPoint x: 916, startPoint y: 155, endPoint x: 397, endPoint y: 172, distance: 519.7
click at [397, 172] on div "On Rotation Indie Rock Post-Rock The Live Feed / Mess Esque 10.09.25 On Rotatio…" at bounding box center [523, 266] width 994 height 418
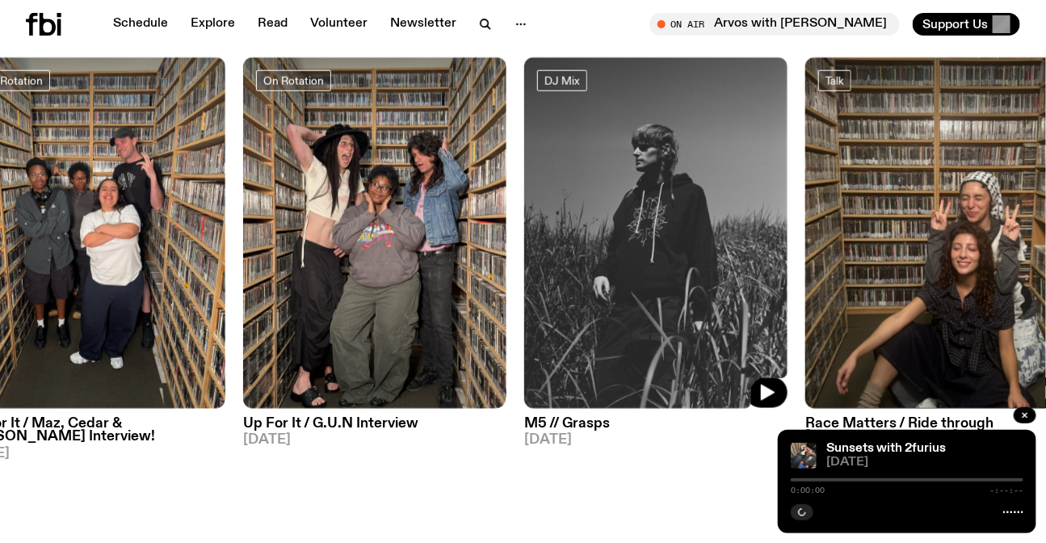
drag, startPoint x: 687, startPoint y: 244, endPoint x: 291, endPoint y: 254, distance: 395.9
click at [524, 254] on img at bounding box center [655, 232] width 263 height 351
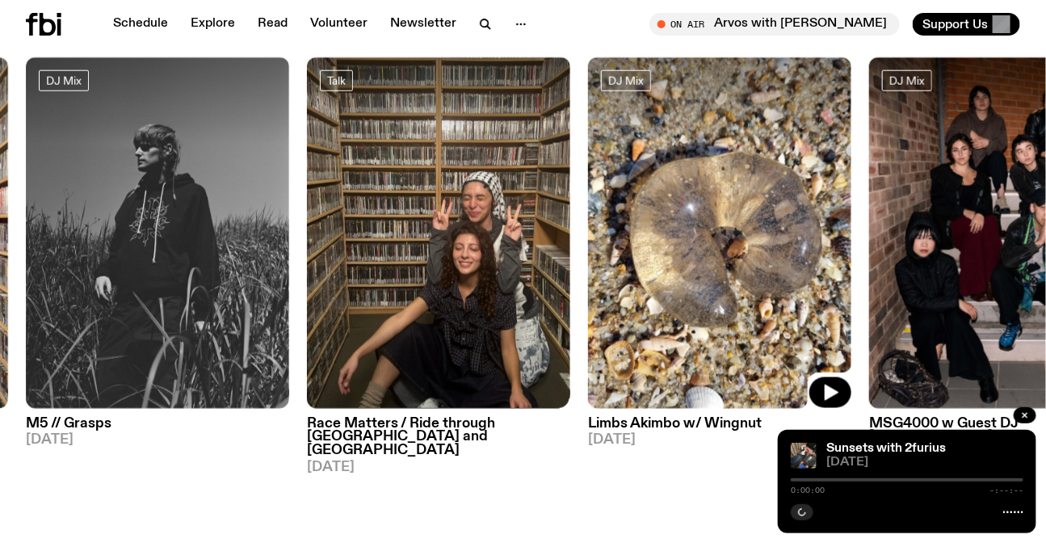
drag, startPoint x: 683, startPoint y: 212, endPoint x: 494, endPoint y: 212, distance: 189.8
click at [496, 212] on div "On Rotation Indie Rock Post-Rock The Live Feed / Mess Esque 10.09.25 On Rotatio…" at bounding box center [523, 266] width 994 height 418
drag, startPoint x: 502, startPoint y: 180, endPoint x: 275, endPoint y: 180, distance: 227.0
click at [284, 180] on div "On Rotation Indie Rock Post-Rock The Live Feed / Mess Esque 10.09.25 On Rotatio…" at bounding box center [523, 266] width 994 height 418
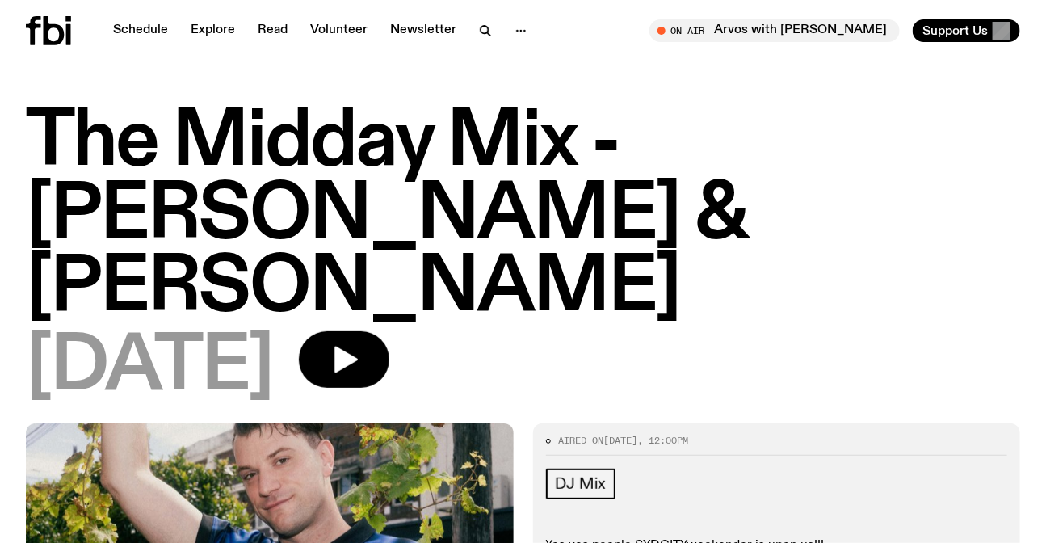
click at [36, 42] on icon at bounding box center [48, 30] width 45 height 29
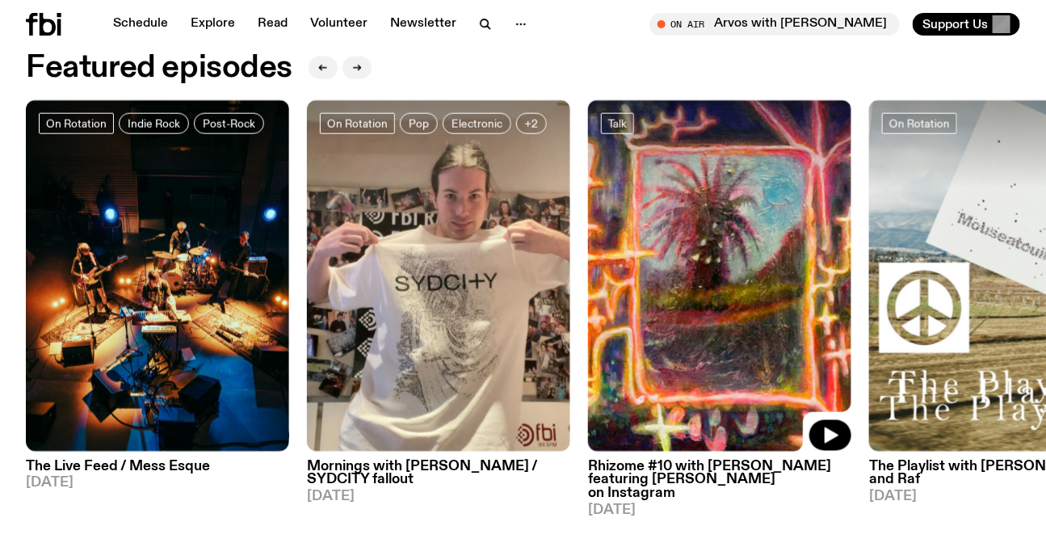
scroll to position [682, 0]
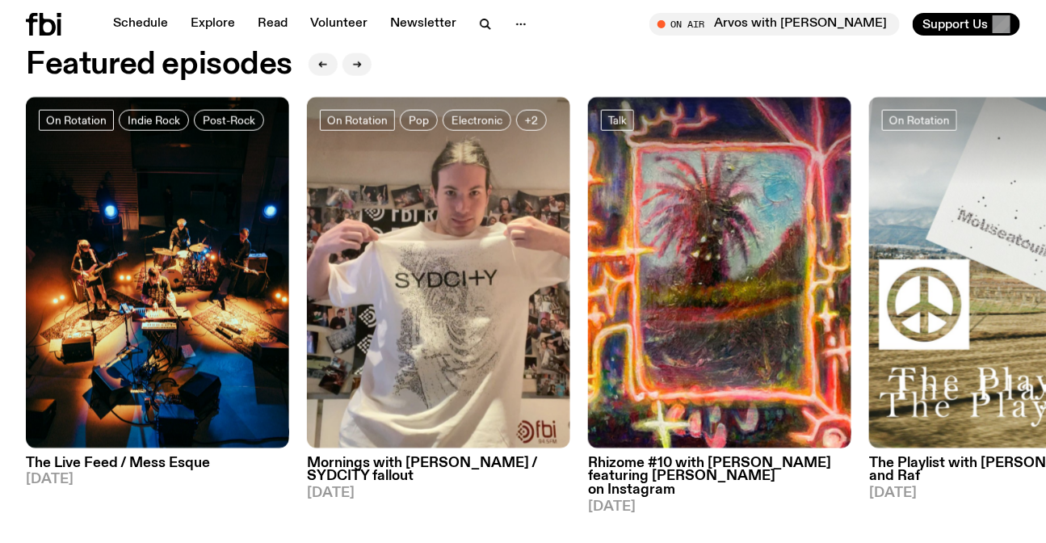
click at [506, 272] on img at bounding box center [438, 272] width 263 height 351
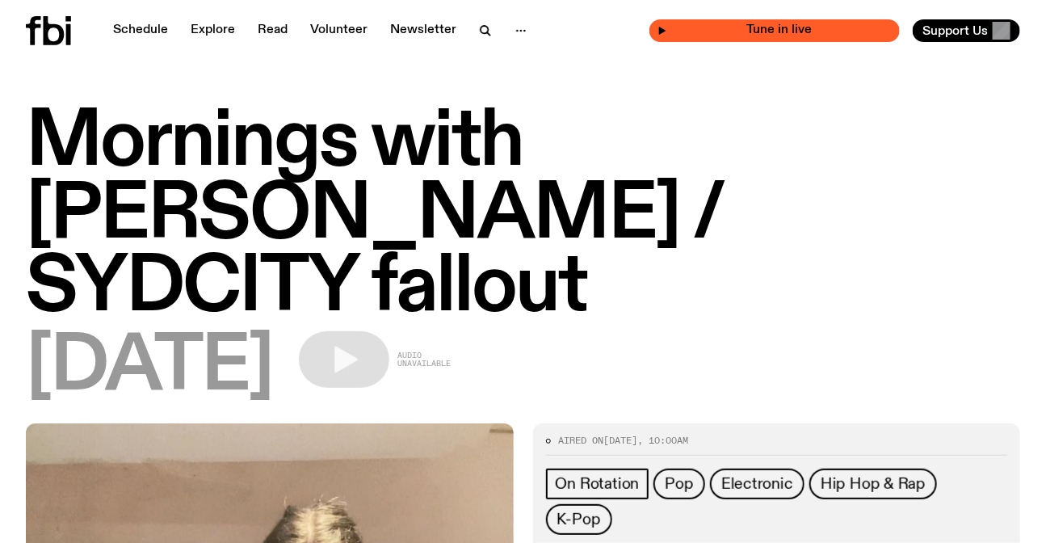
click at [707, 22] on div "Tune in live" at bounding box center [774, 30] width 250 height 23
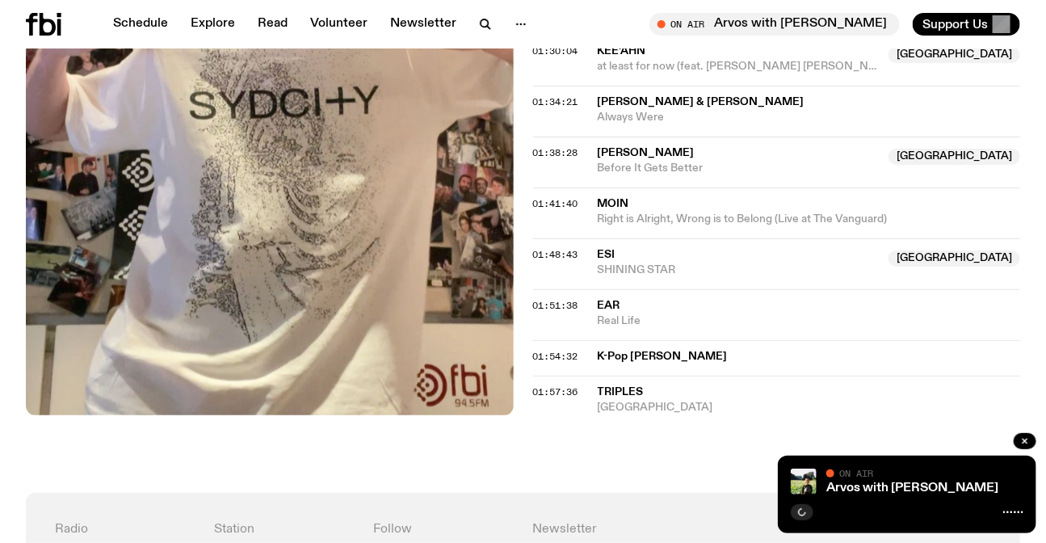
scroll to position [1752, 0]
click at [48, 23] on icon at bounding box center [44, 24] width 36 height 23
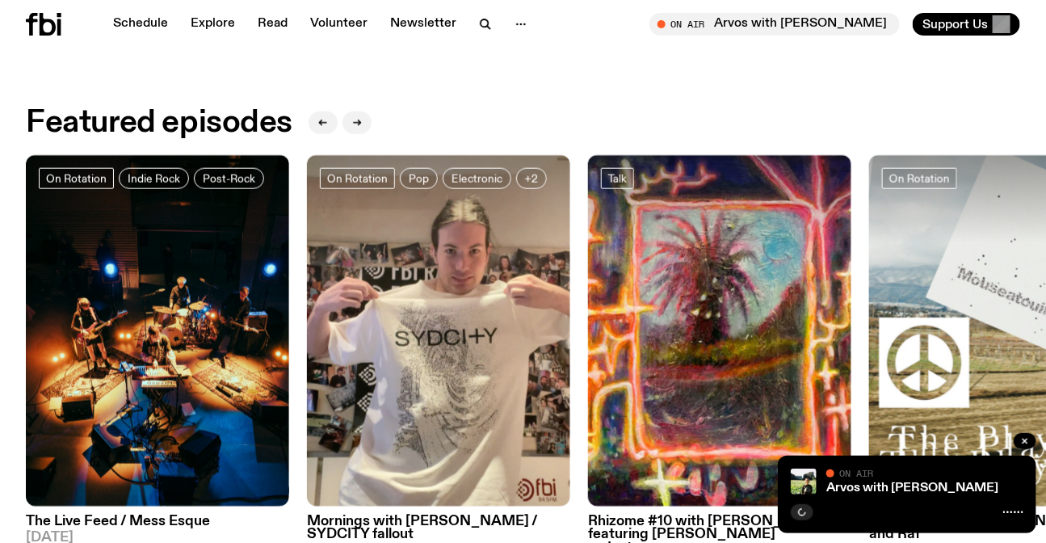
scroll to position [649, 0]
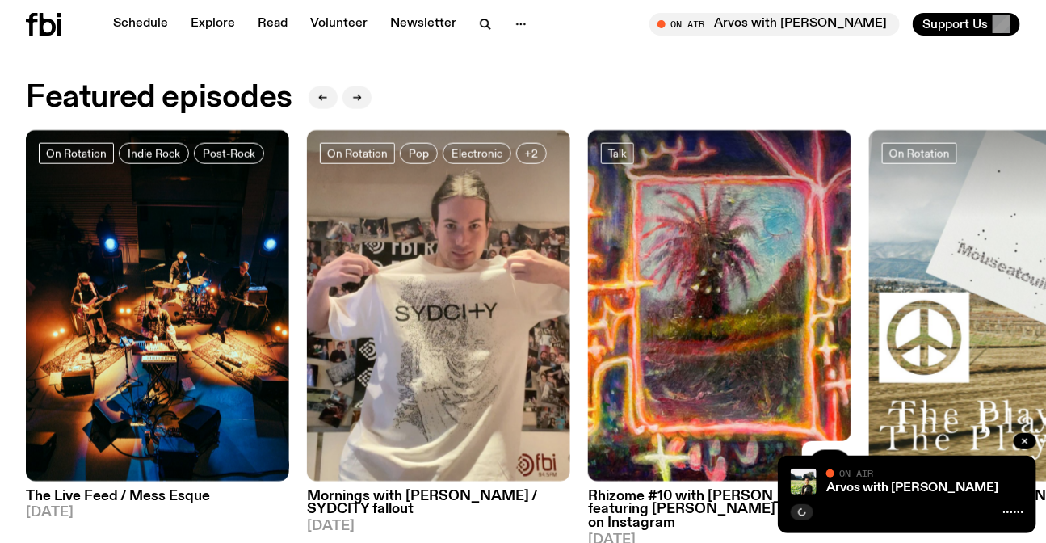
drag, startPoint x: 843, startPoint y: 361, endPoint x: 364, endPoint y: 355, distance: 478.2
click at [372, 355] on div "On Rotation Indie Rock Post-Rock The Live Feed / Mess Esque 10.09.25 On Rotatio…" at bounding box center [523, 339] width 994 height 418
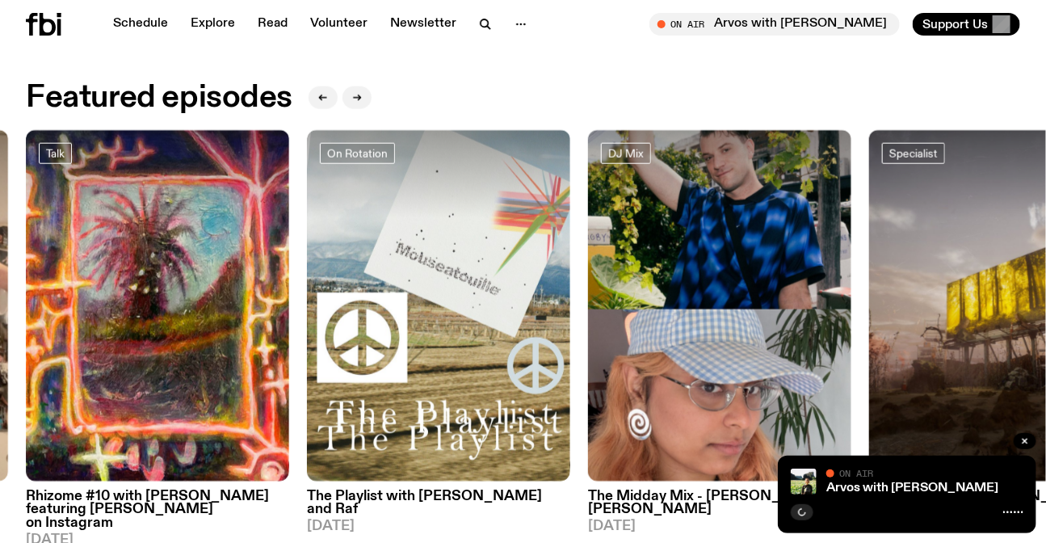
drag, startPoint x: 937, startPoint y: 330, endPoint x: 343, endPoint y: 359, distance: 594.4
click at [343, 359] on div "On Rotation Indie Rock Post-Rock The Live Feed / Mess Esque 10.09.25 On Rotatio…" at bounding box center [523, 339] width 994 height 418
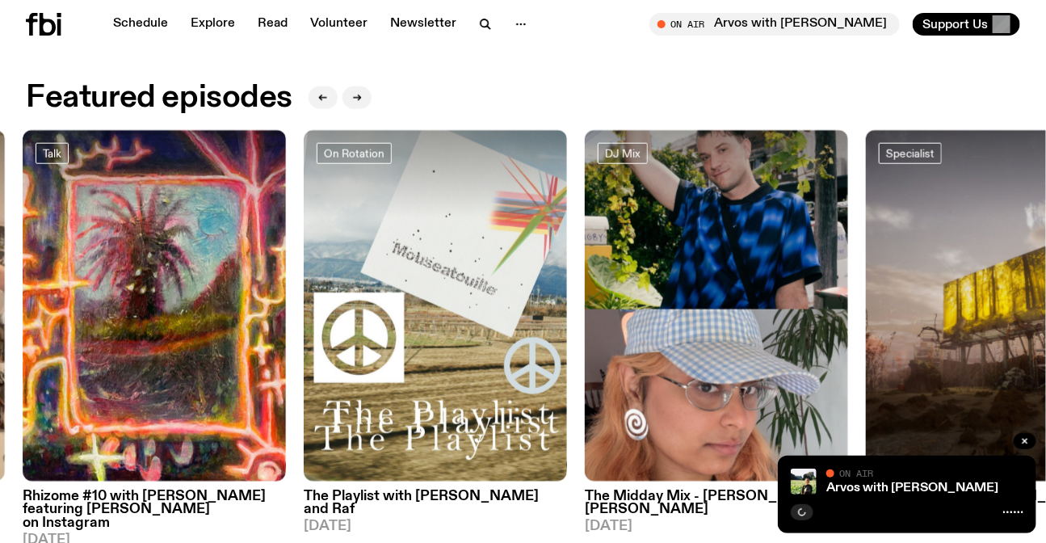
drag, startPoint x: 781, startPoint y: 342, endPoint x: 167, endPoint y: 346, distance: 613.9
click at [585, 346] on img at bounding box center [716, 305] width 263 height 351
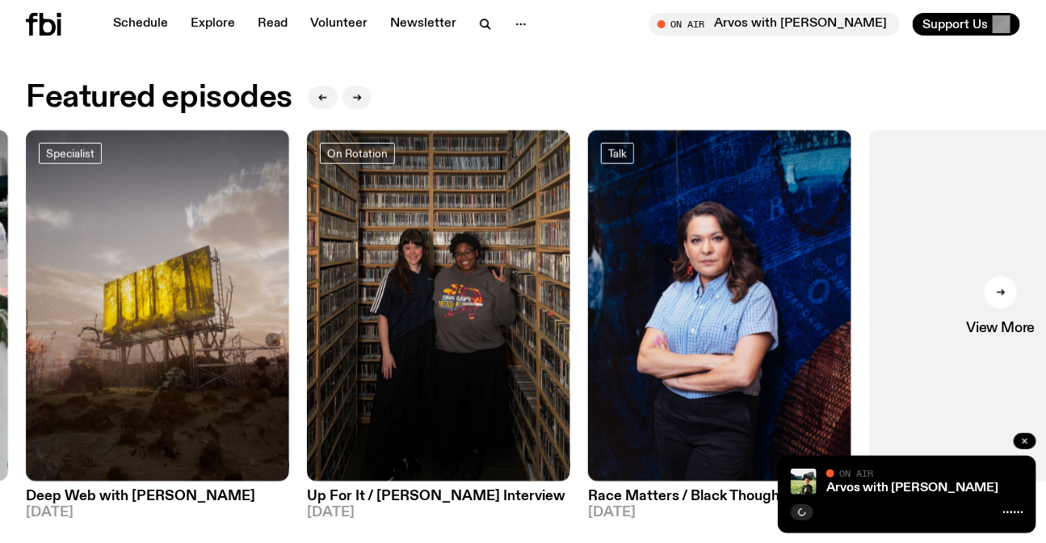
click at [1029, 443] on icon "button" at bounding box center [1025, 441] width 10 height 10
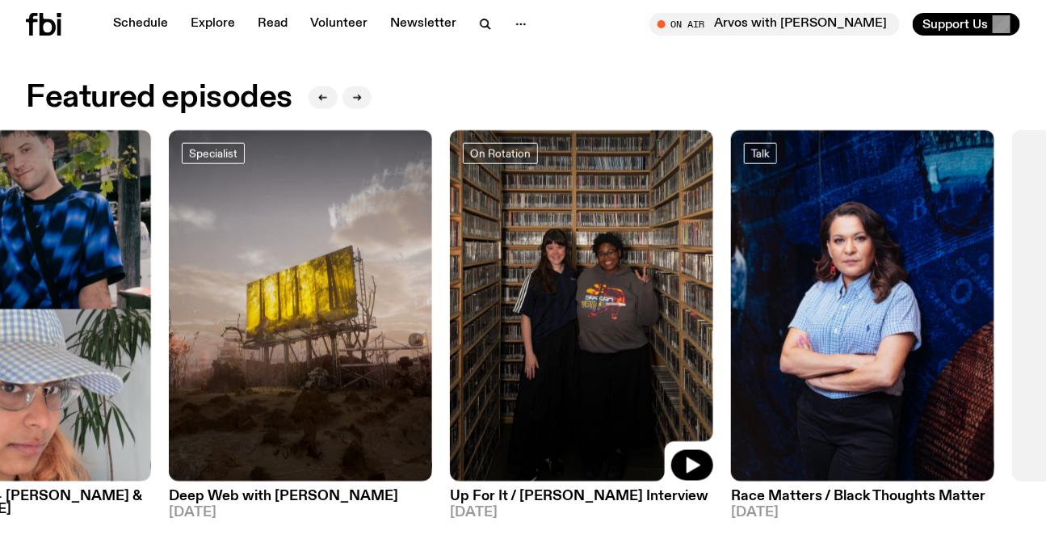
drag, startPoint x: 455, startPoint y: 260, endPoint x: 684, endPoint y: 241, distance: 230.2
click at [684, 241] on img at bounding box center [581, 305] width 263 height 351
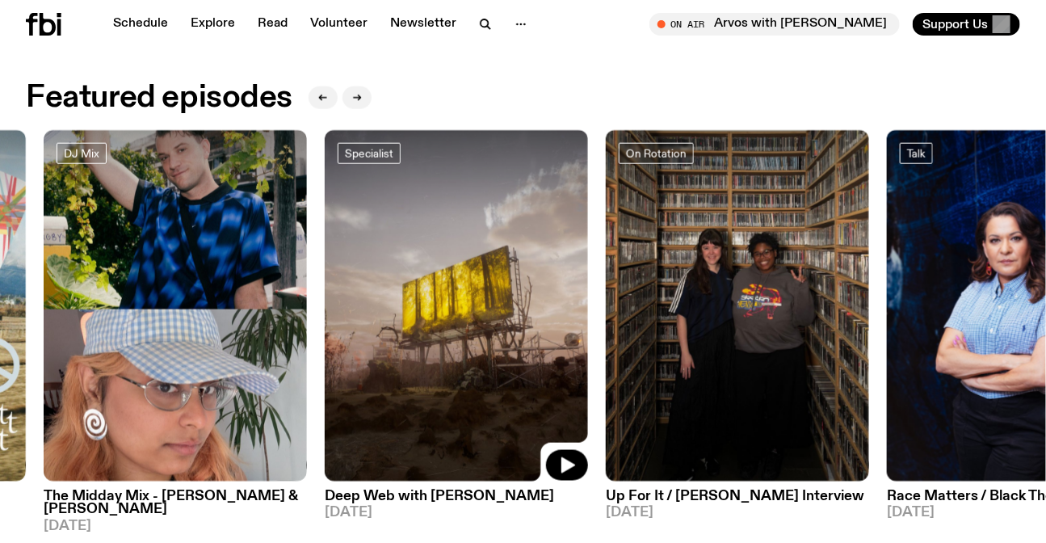
drag, startPoint x: 647, startPoint y: 284, endPoint x: 365, endPoint y: 288, distance: 281.9
click at [366, 289] on img at bounding box center [456, 305] width 263 height 351
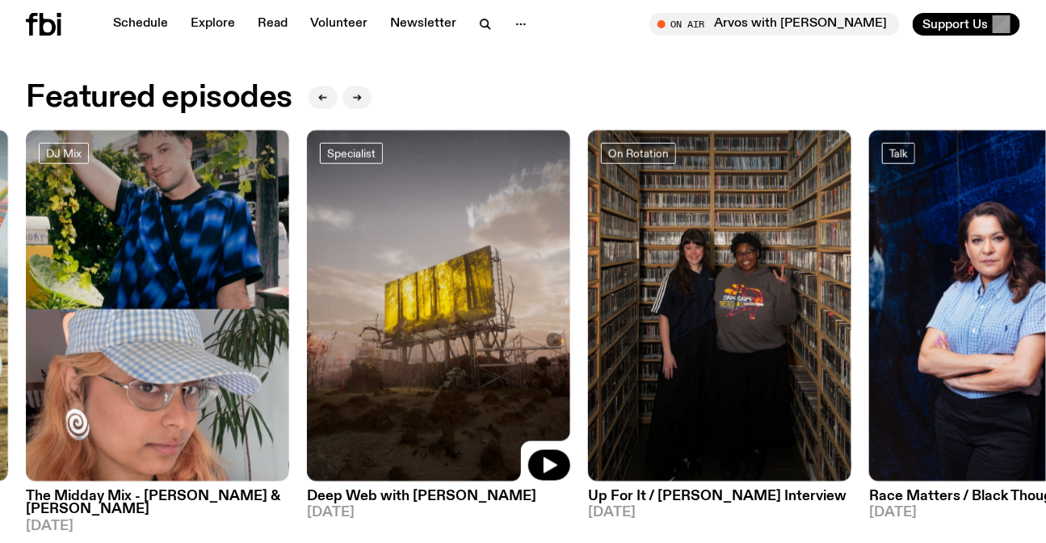
drag, startPoint x: 492, startPoint y: 299, endPoint x: 180, endPoint y: 309, distance: 312.0
click at [187, 309] on div "On Rotation Indie Rock Post-Rock The Live Feed / Mess Esque 10.09.25 On Rotatio…" at bounding box center [523, 339] width 994 height 418
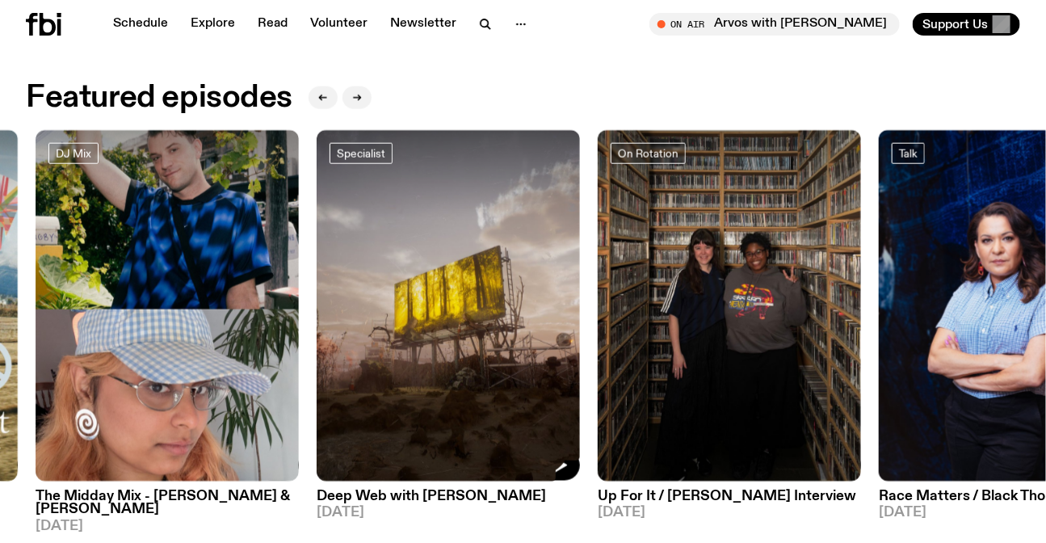
drag, startPoint x: 464, startPoint y: 473, endPoint x: 1001, endPoint y: 368, distance: 547.5
click at [580, 379] on img at bounding box center [448, 305] width 263 height 351
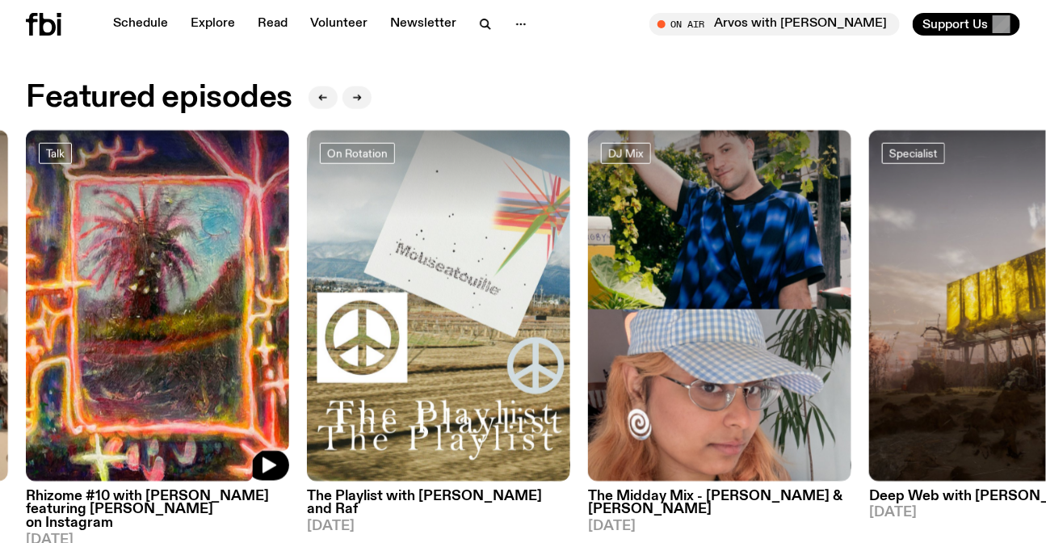
drag, startPoint x: 137, startPoint y: 378, endPoint x: 349, endPoint y: 366, distance: 212.8
click at [289, 368] on img at bounding box center [157, 305] width 263 height 351
